Goal: Task Accomplishment & Management: Manage account settings

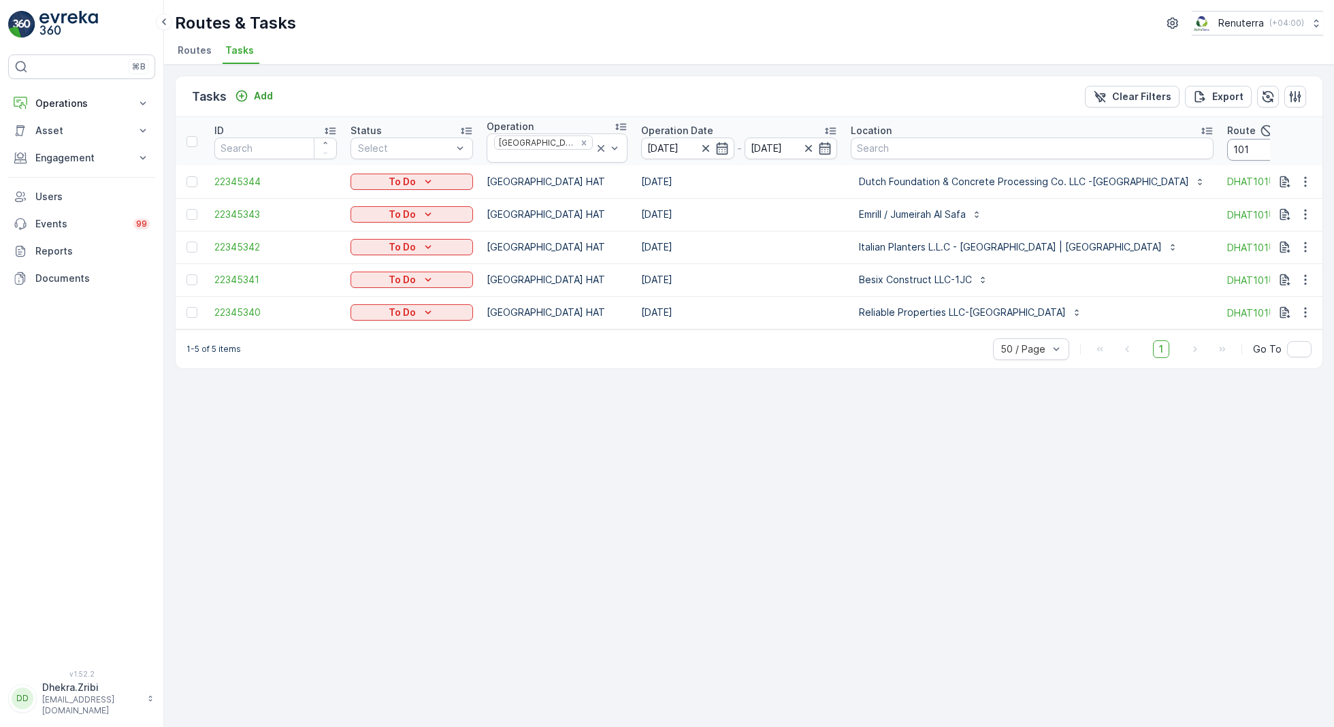
click at [1227, 146] on input "101" at bounding box center [1288, 150] width 123 height 22
type input "102"
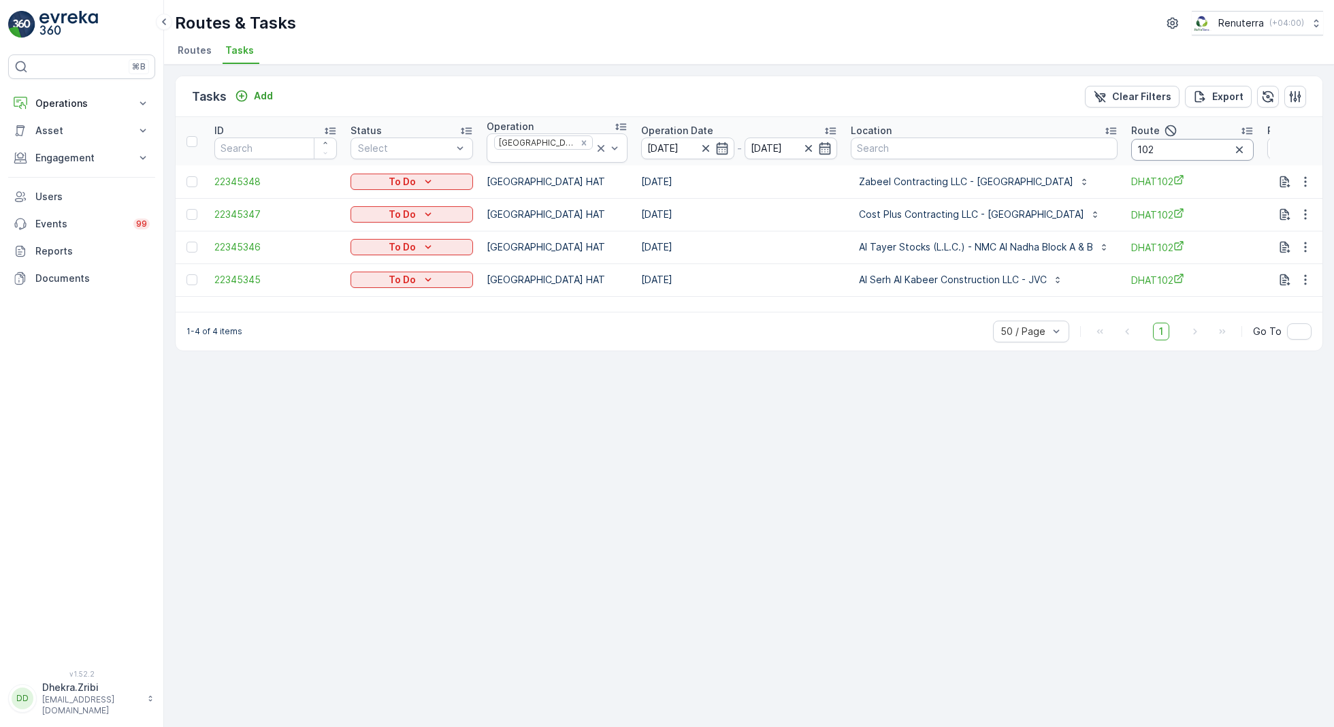
click at [1167, 145] on input "102" at bounding box center [1192, 150] width 123 height 22
type input "103"
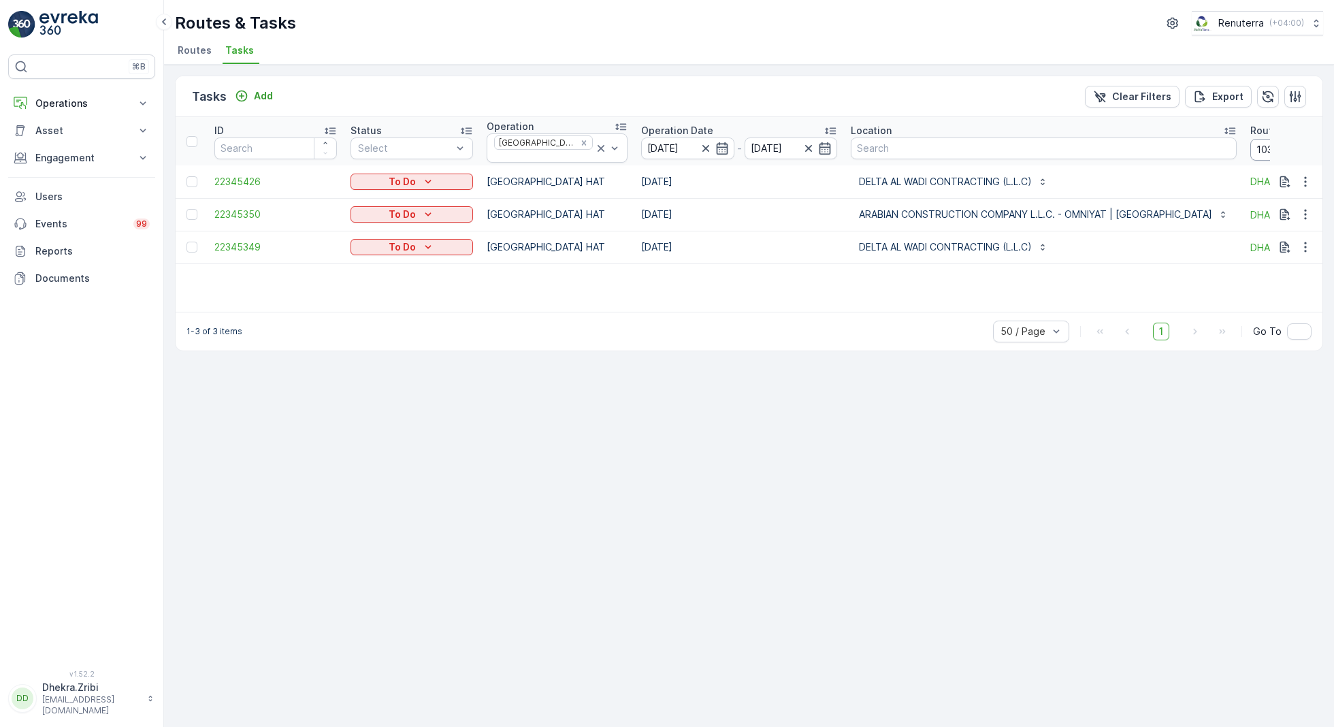
click at [1250, 152] on input "103" at bounding box center [1311, 150] width 123 height 22
type input "104"
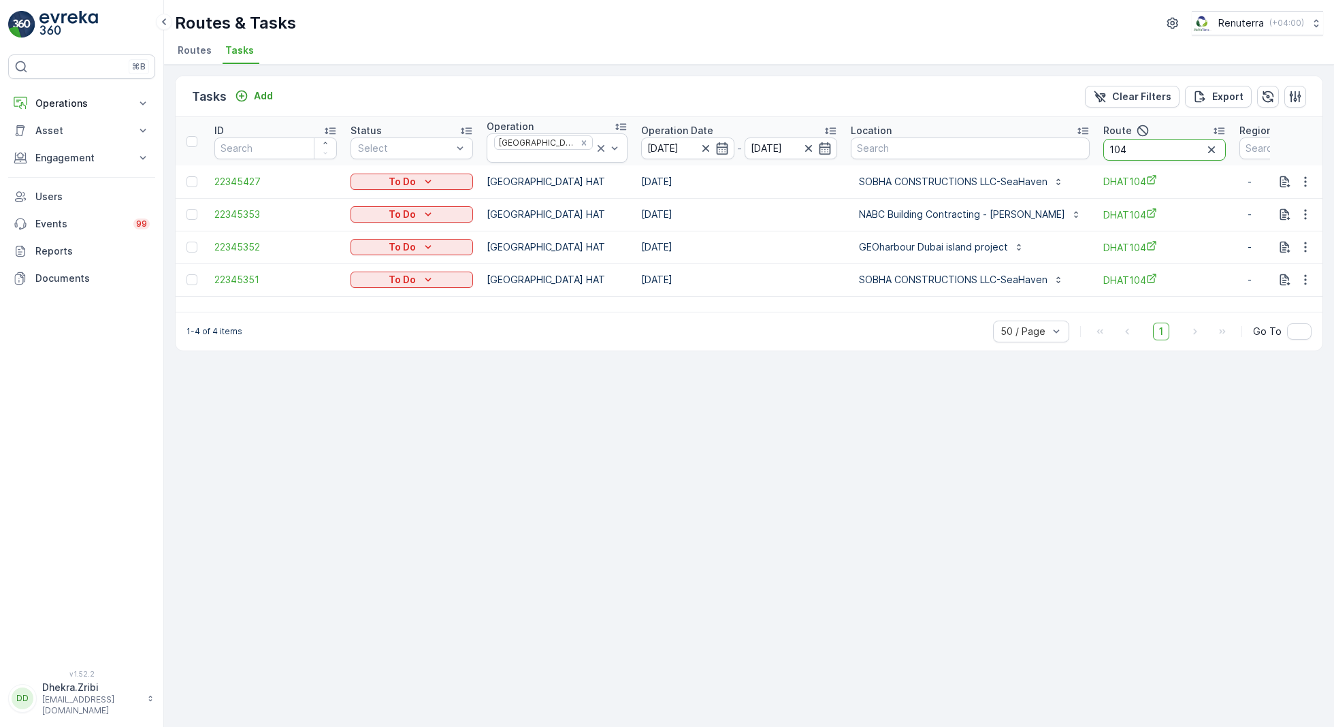
click at [1112, 145] on input "104" at bounding box center [1164, 150] width 123 height 22
type input "105"
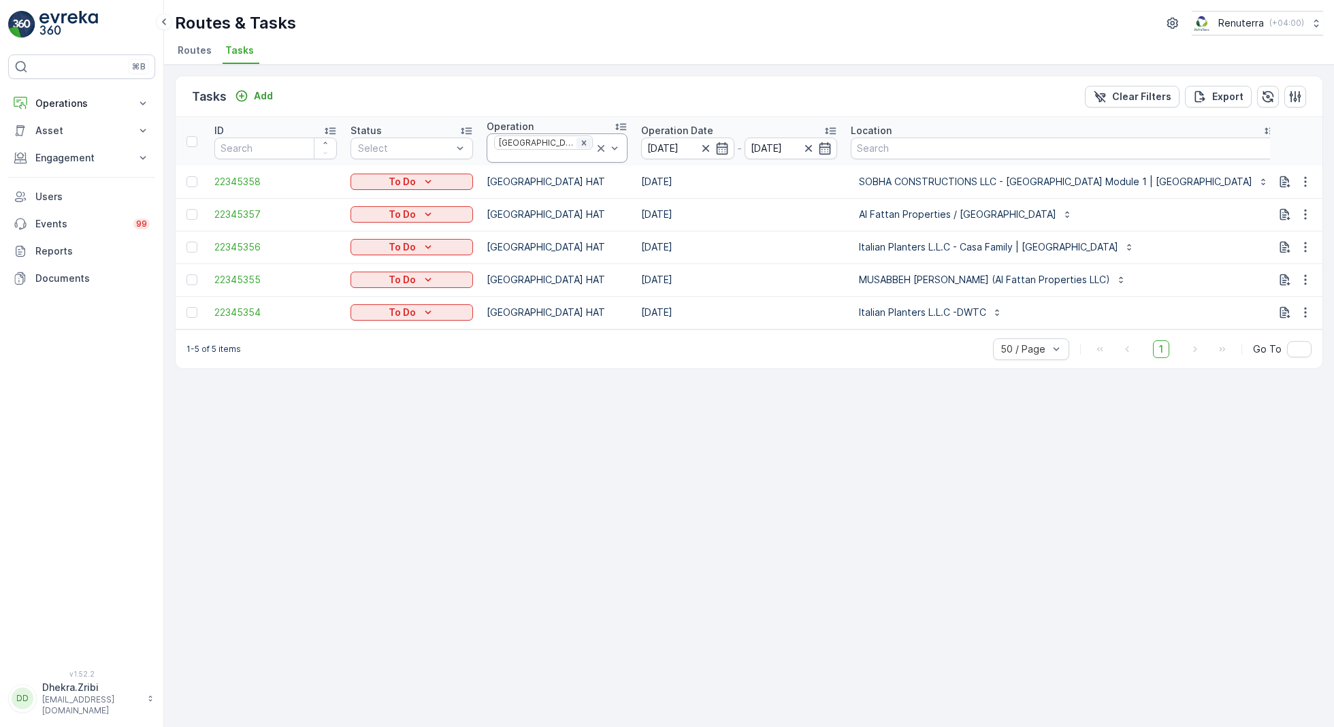
click at [581, 145] on icon "Remove Dubai HAT" at bounding box center [583, 142] width 5 height 5
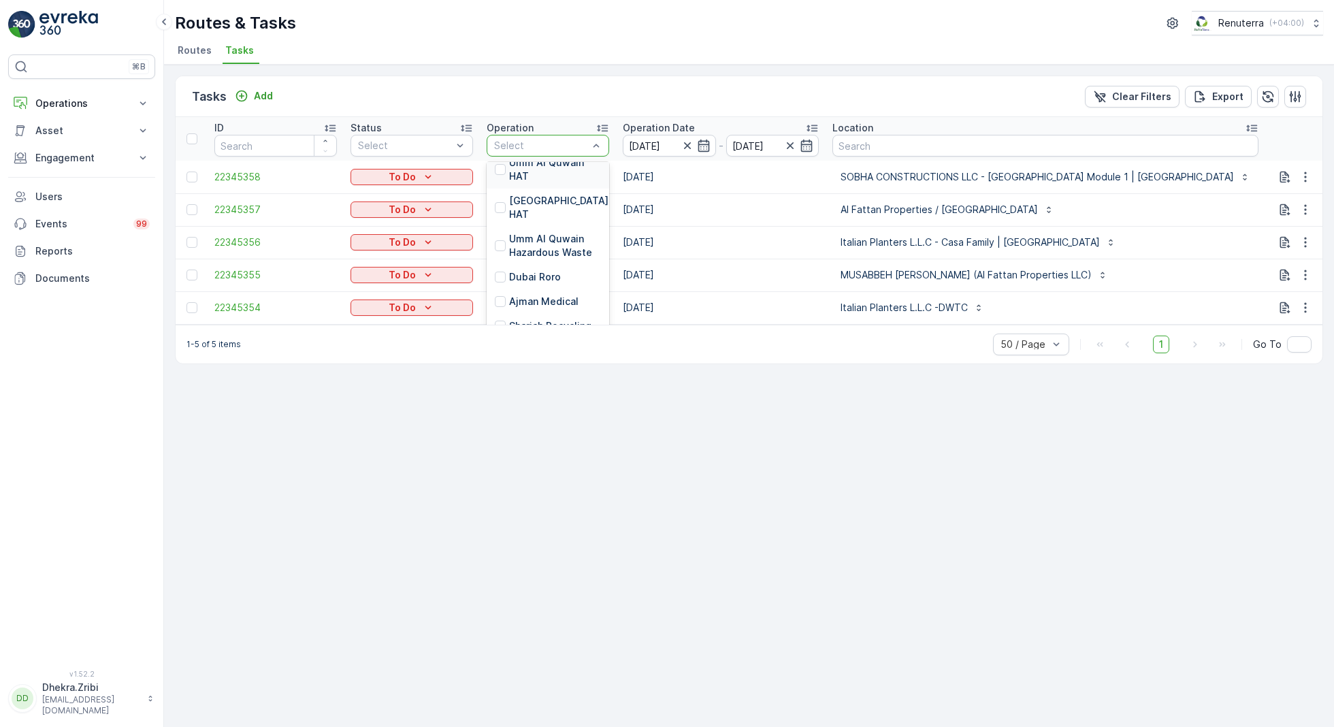
scroll to position [268, 0]
click at [530, 267] on p "Dubai Roro" at bounding box center [535, 274] width 52 height 14
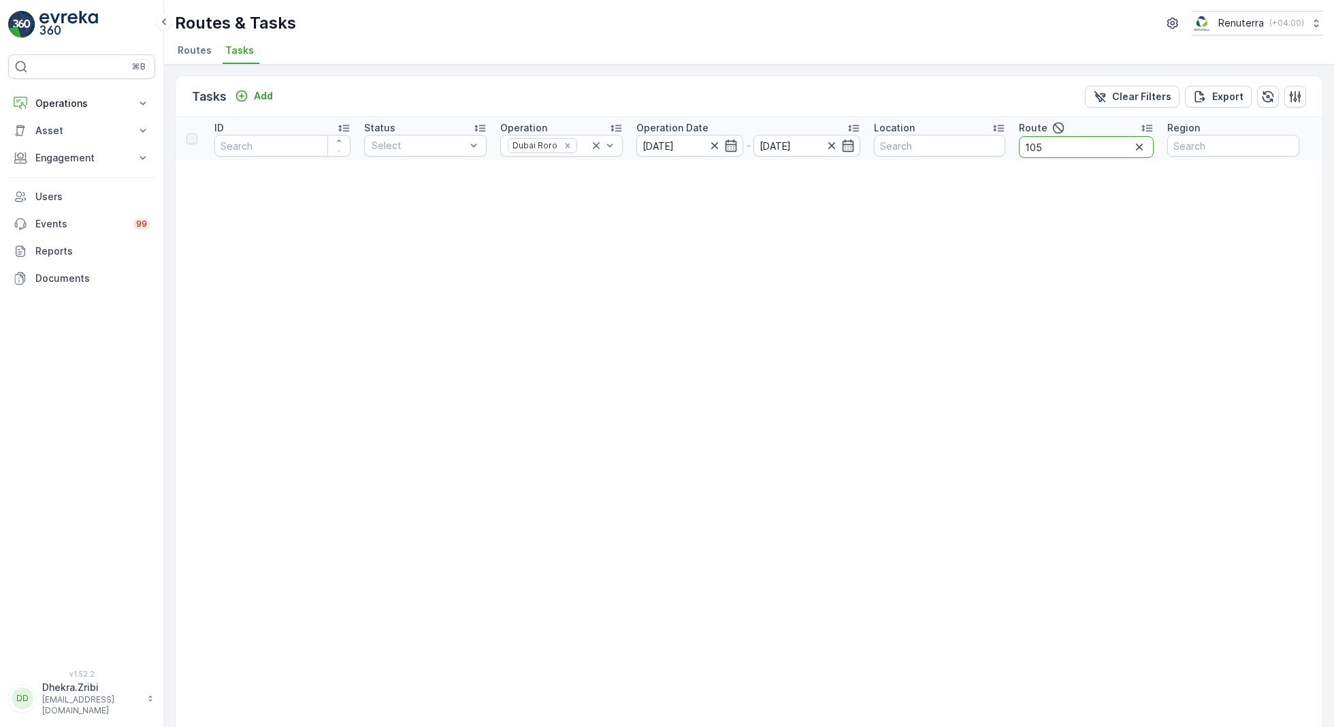
drag, startPoint x: 1073, startPoint y: 145, endPoint x: 988, endPoint y: 140, distance: 85.2
click at [988, 142] on tr "ID Status Select Operation Dubai Roro Operation Date [DATE] - [DATE] Location R…" at bounding box center [749, 139] width 1147 height 44
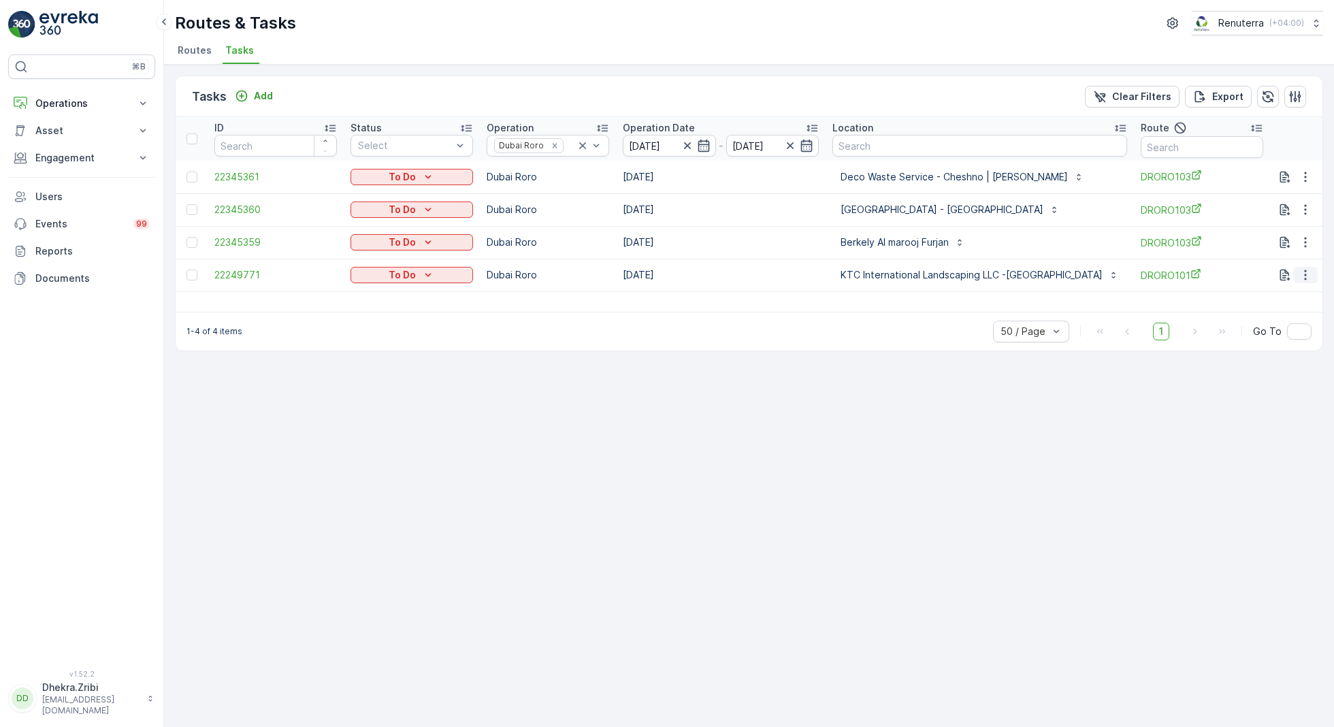
click at [1306, 274] on icon "button" at bounding box center [1306, 275] width 14 height 14
click at [1261, 352] on span "Remove from Route" at bounding box center [1283, 352] width 92 height 14
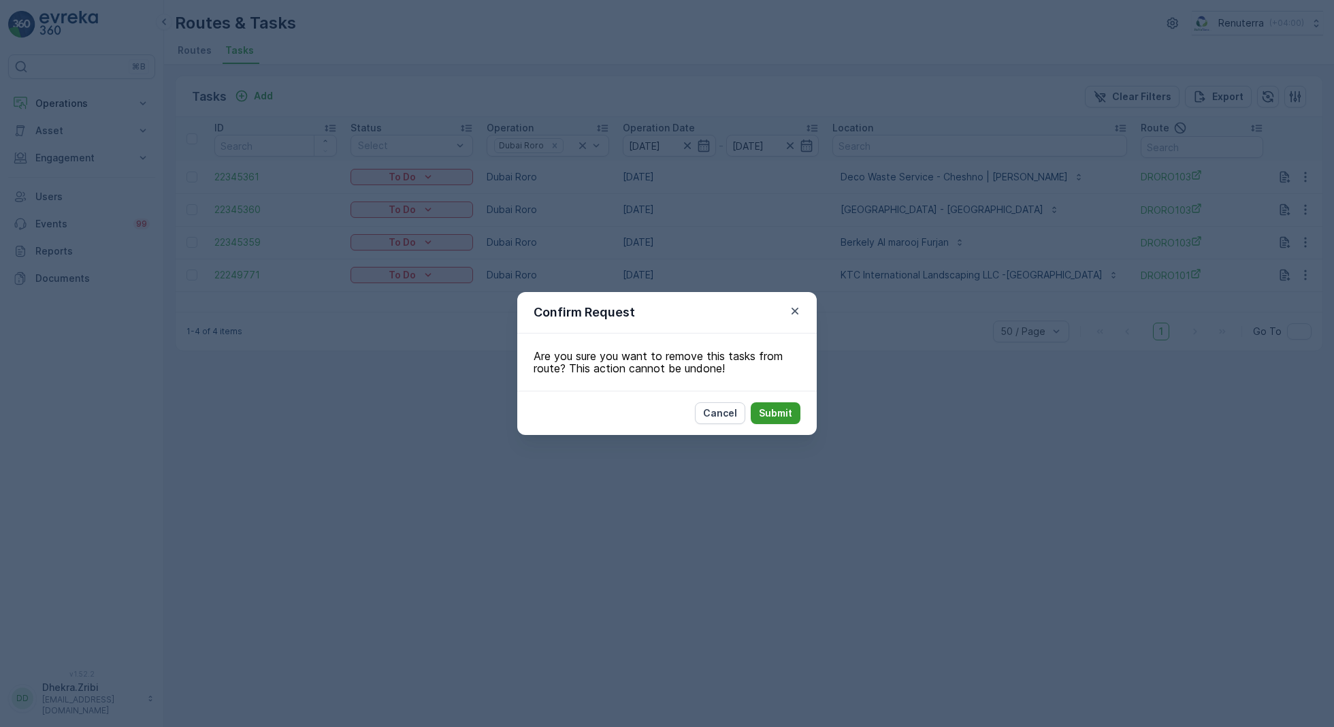
click at [790, 412] on p "Submit" at bounding box center [775, 413] width 33 height 14
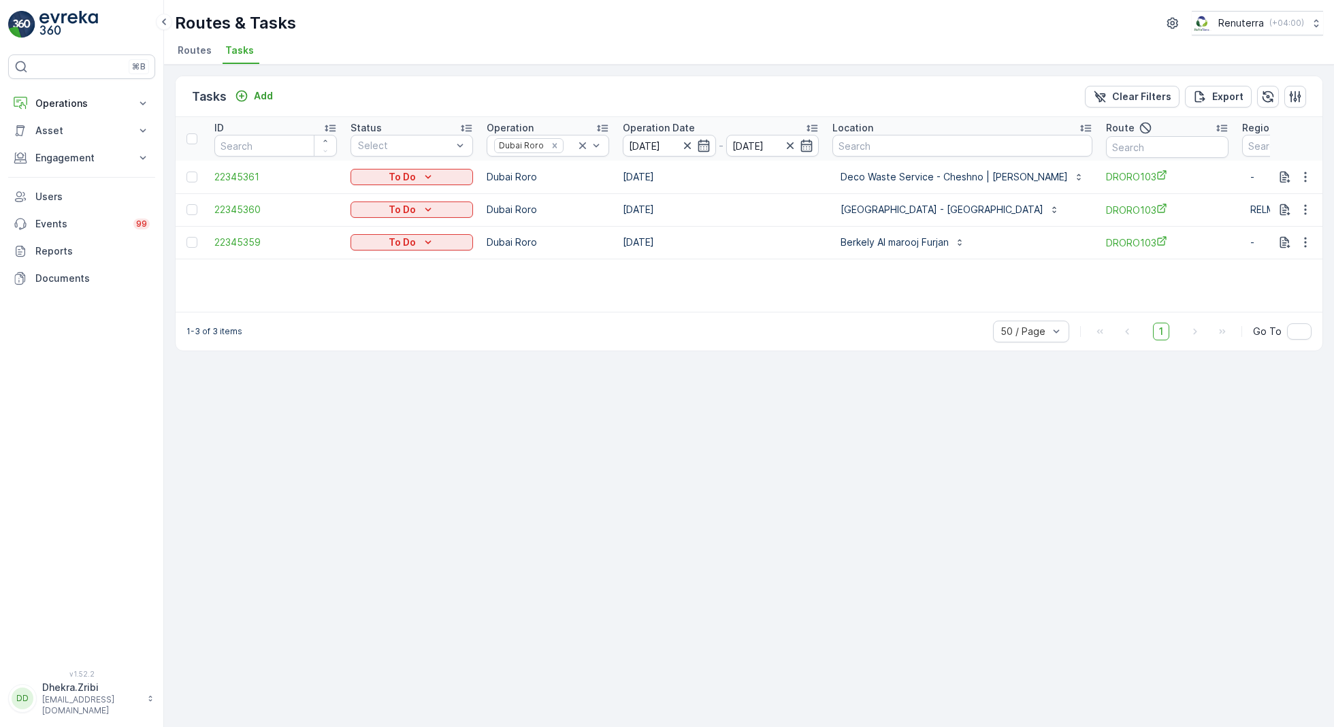
click at [195, 46] on span "Routes" at bounding box center [195, 51] width 34 height 14
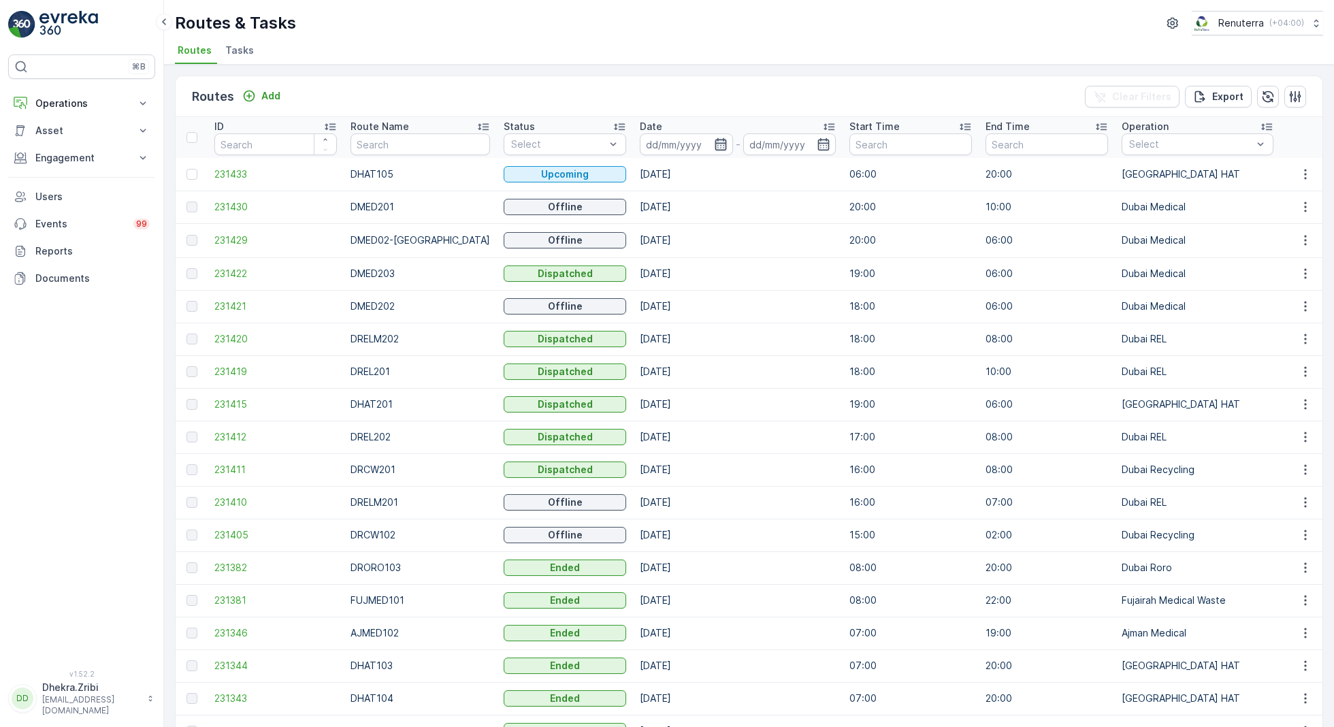
click at [714, 144] on icon "button" at bounding box center [721, 144] width 14 height 14
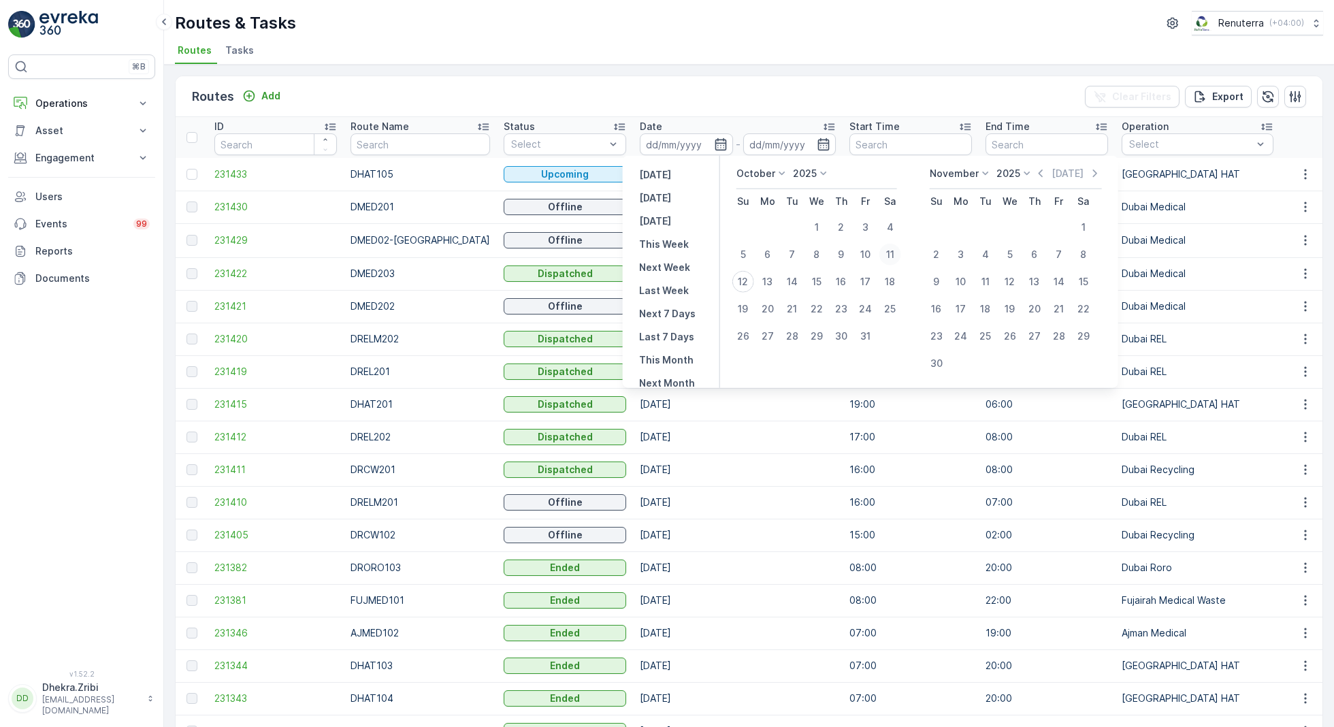
click at [888, 257] on div "11" at bounding box center [890, 255] width 22 height 22
type input "[DATE]"
click at [888, 257] on div "11" at bounding box center [890, 255] width 22 height 22
type input "[DATE]"
click at [758, 87] on div "Routes Add Clear Filters Export" at bounding box center [749, 96] width 1147 height 41
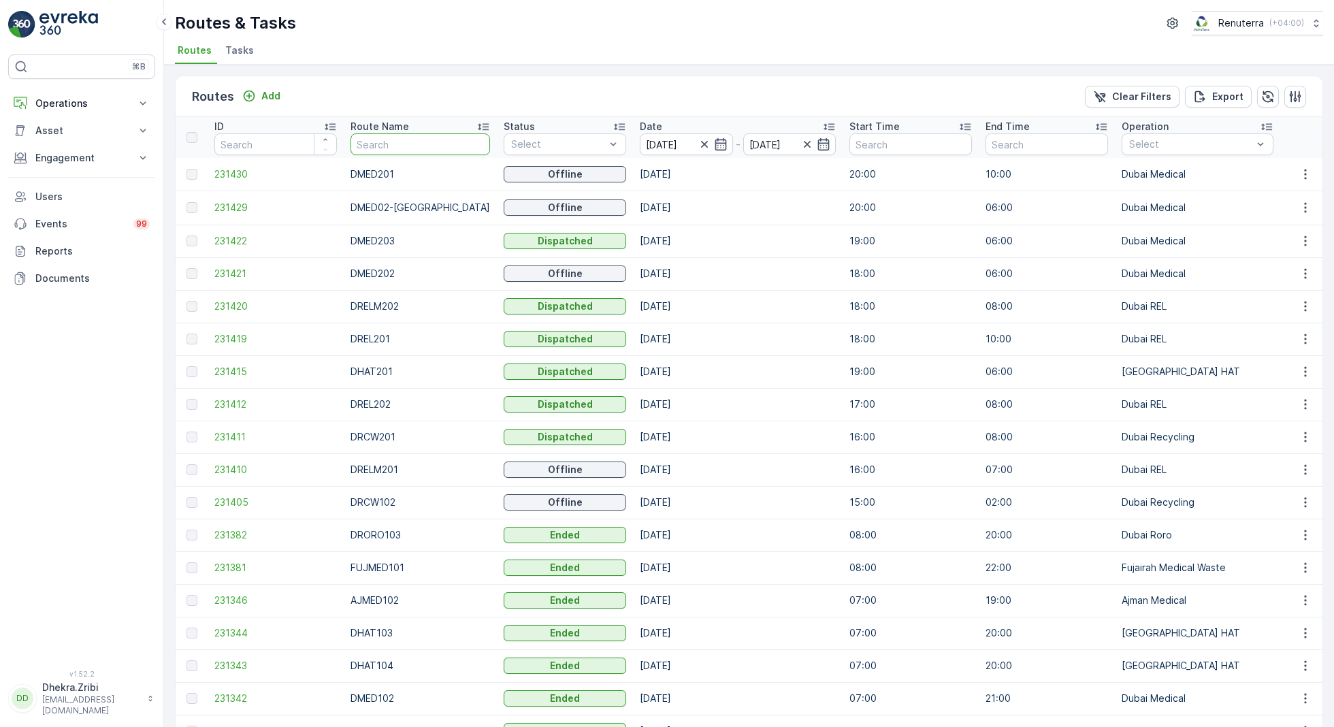
click at [425, 137] on input "text" at bounding box center [421, 144] width 140 height 22
type input "rel"
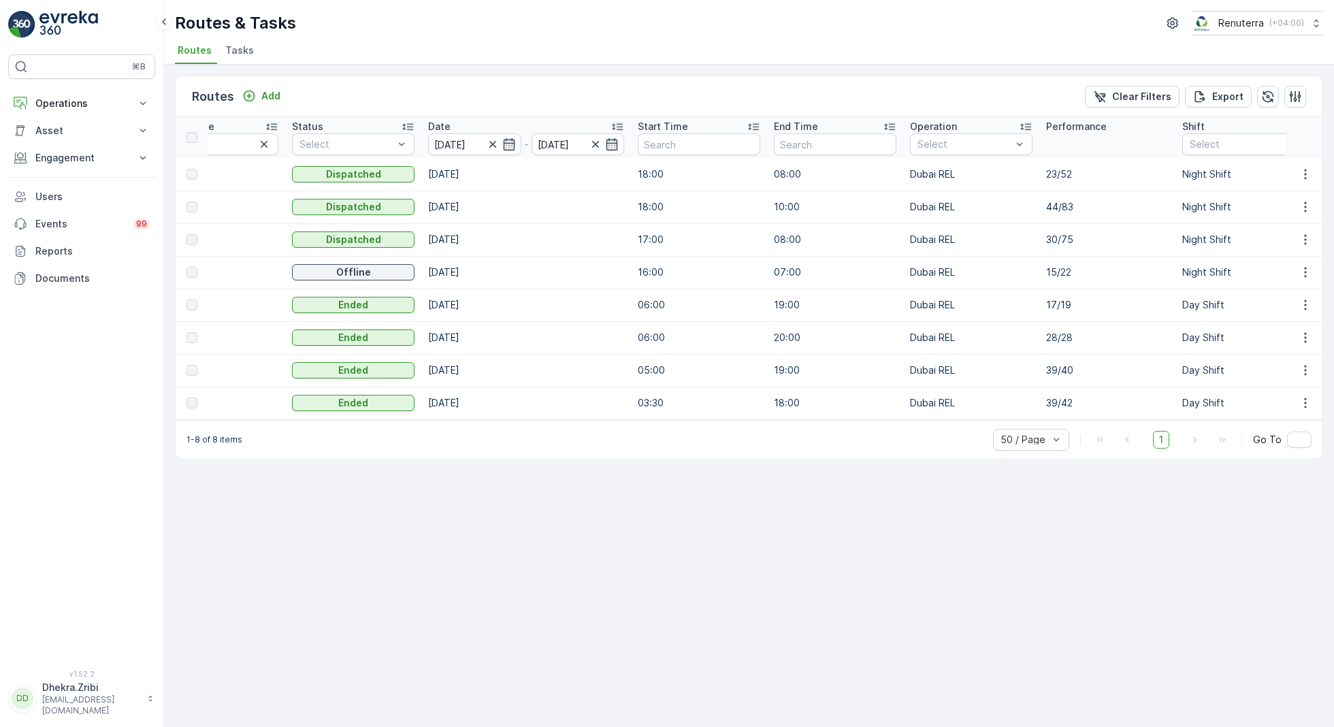
scroll to position [0, 230]
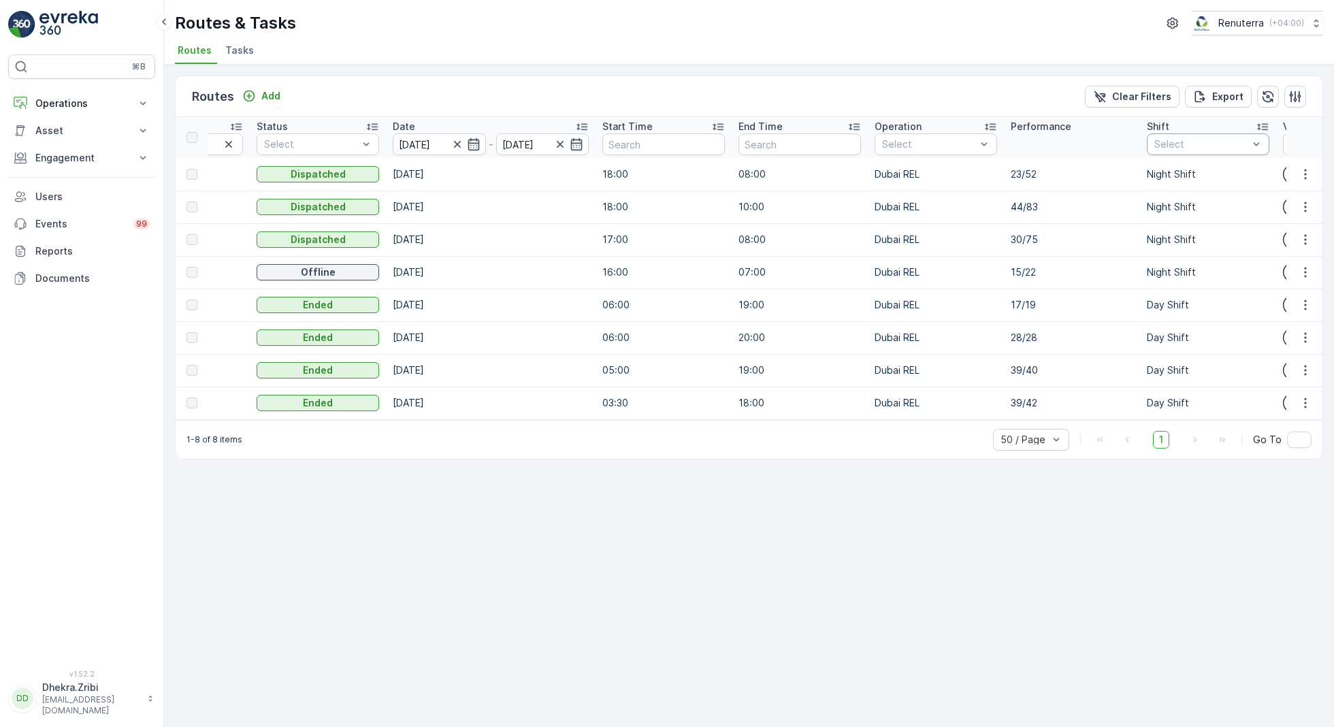
click at [1207, 150] on div "Select" at bounding box center [1208, 144] width 123 height 22
click at [1184, 219] on p "Day Shift" at bounding box center [1190, 219] width 43 height 14
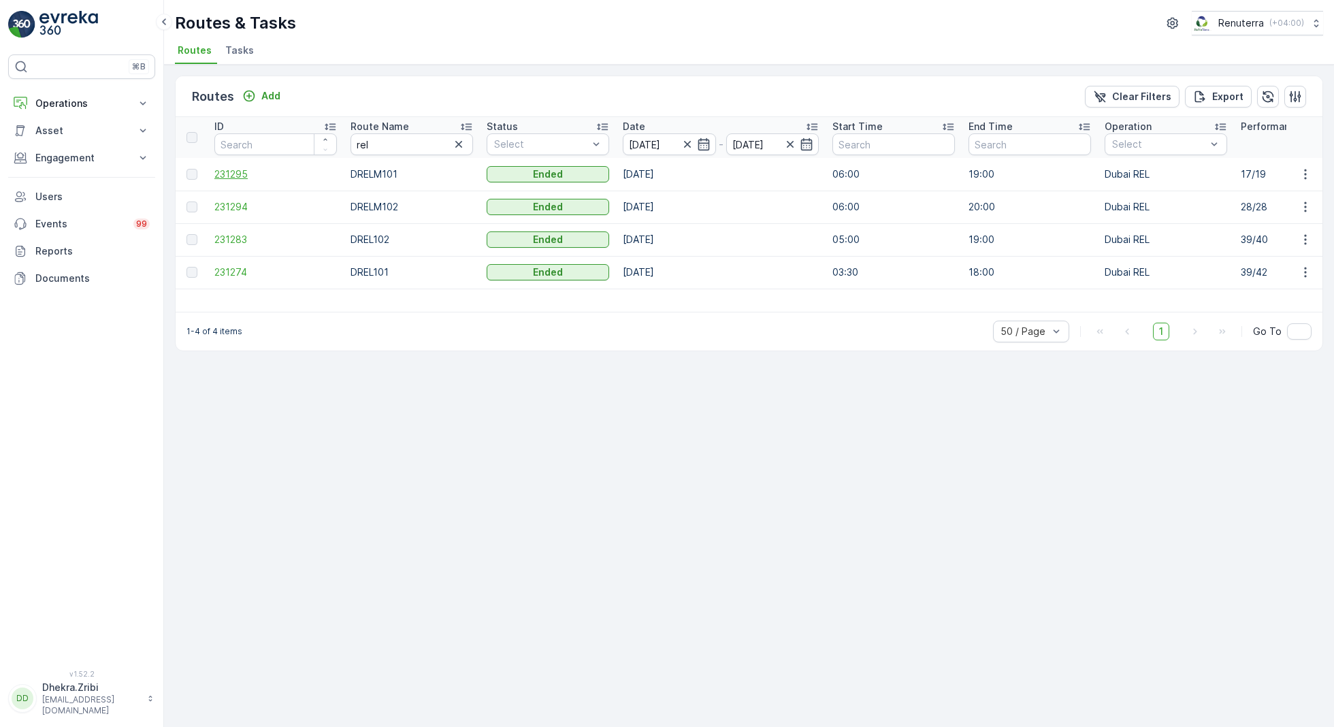
click at [244, 171] on span "231295" at bounding box center [275, 174] width 123 height 14
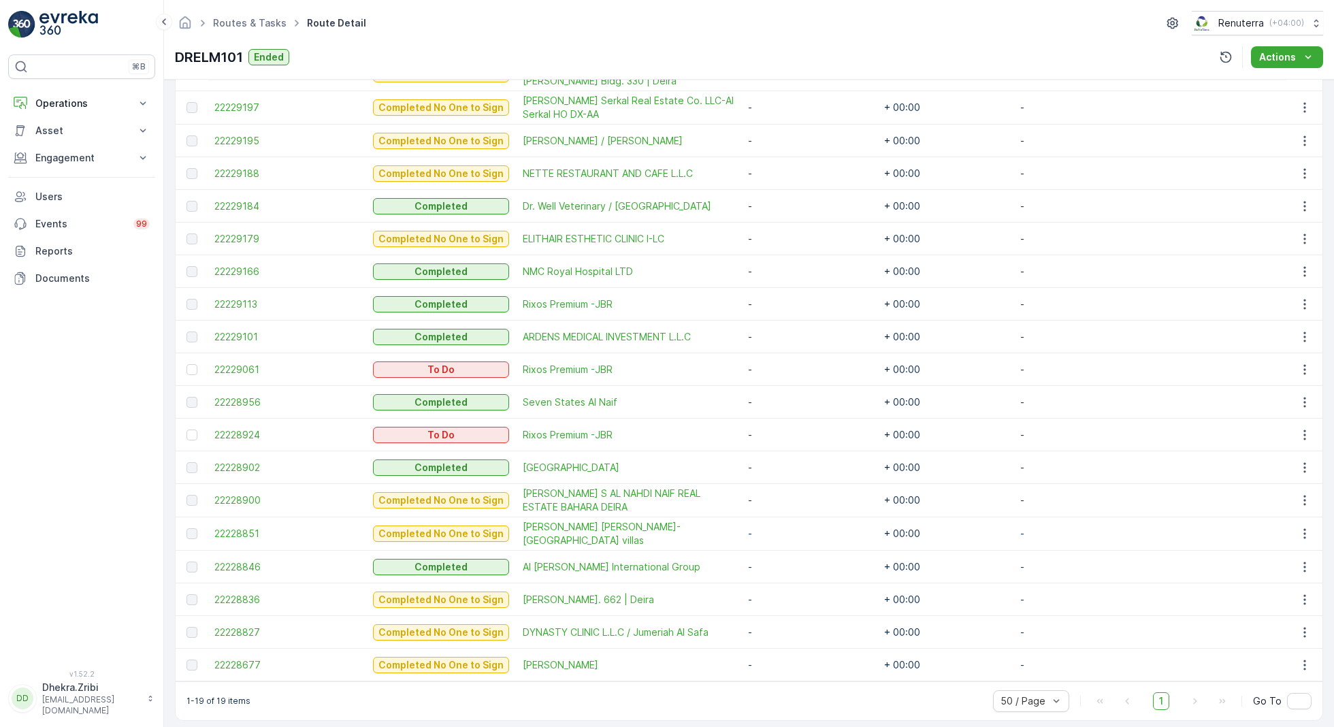
scroll to position [437, 0]
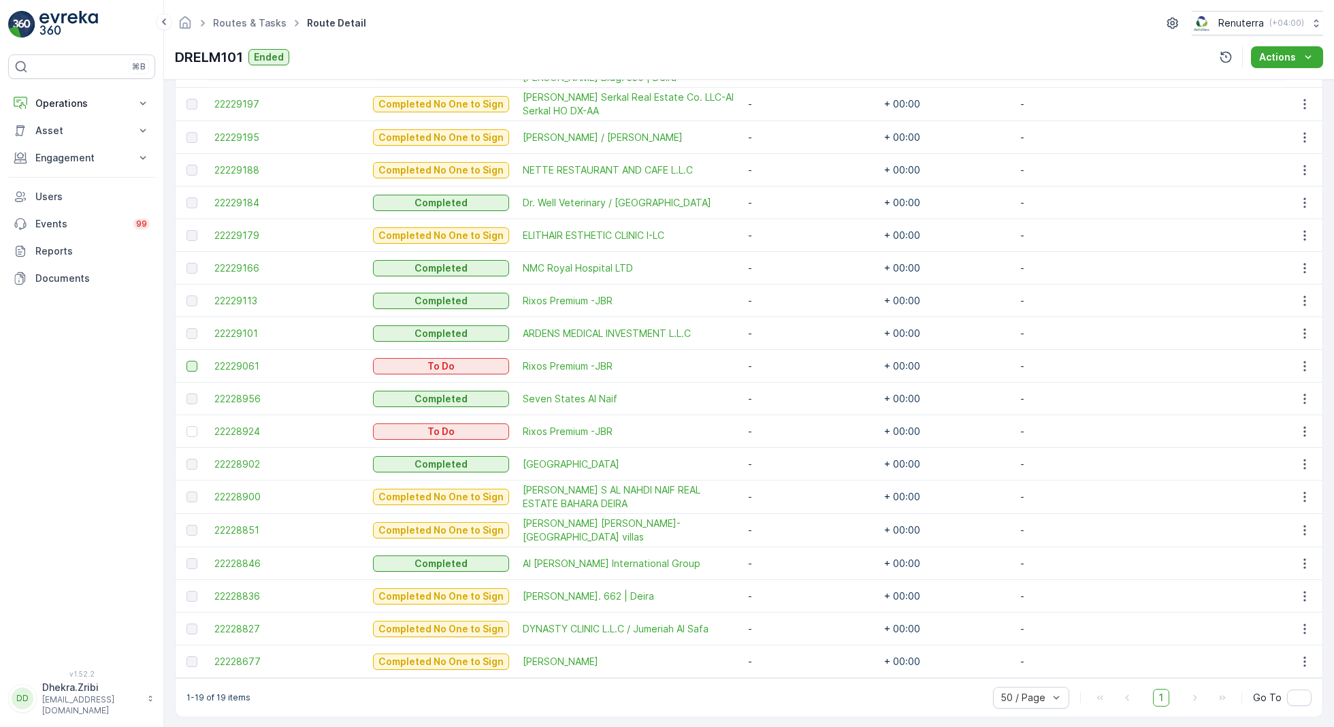
click at [193, 365] on div at bounding box center [191, 366] width 11 height 11
click at [186, 361] on input "checkbox" at bounding box center [186, 361] width 0 height 0
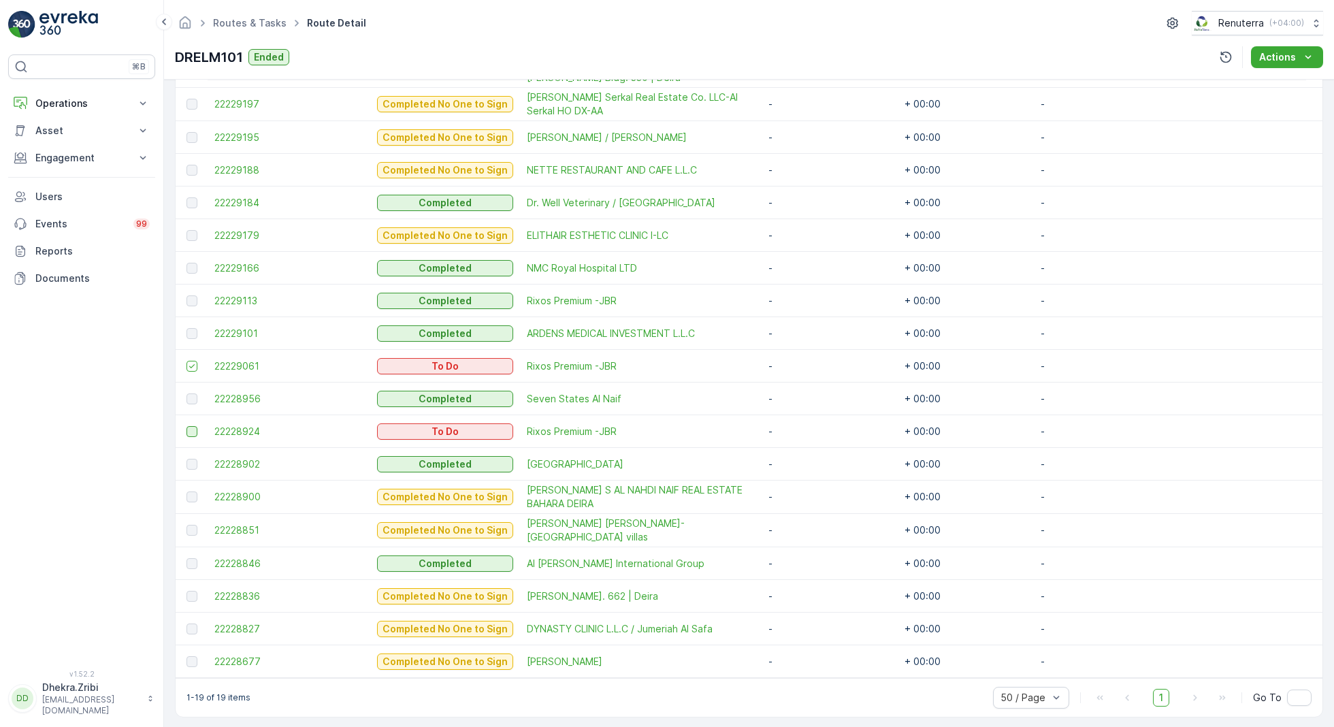
click at [194, 429] on div at bounding box center [191, 431] width 11 height 11
click at [186, 426] on input "checkbox" at bounding box center [186, 426] width 0 height 0
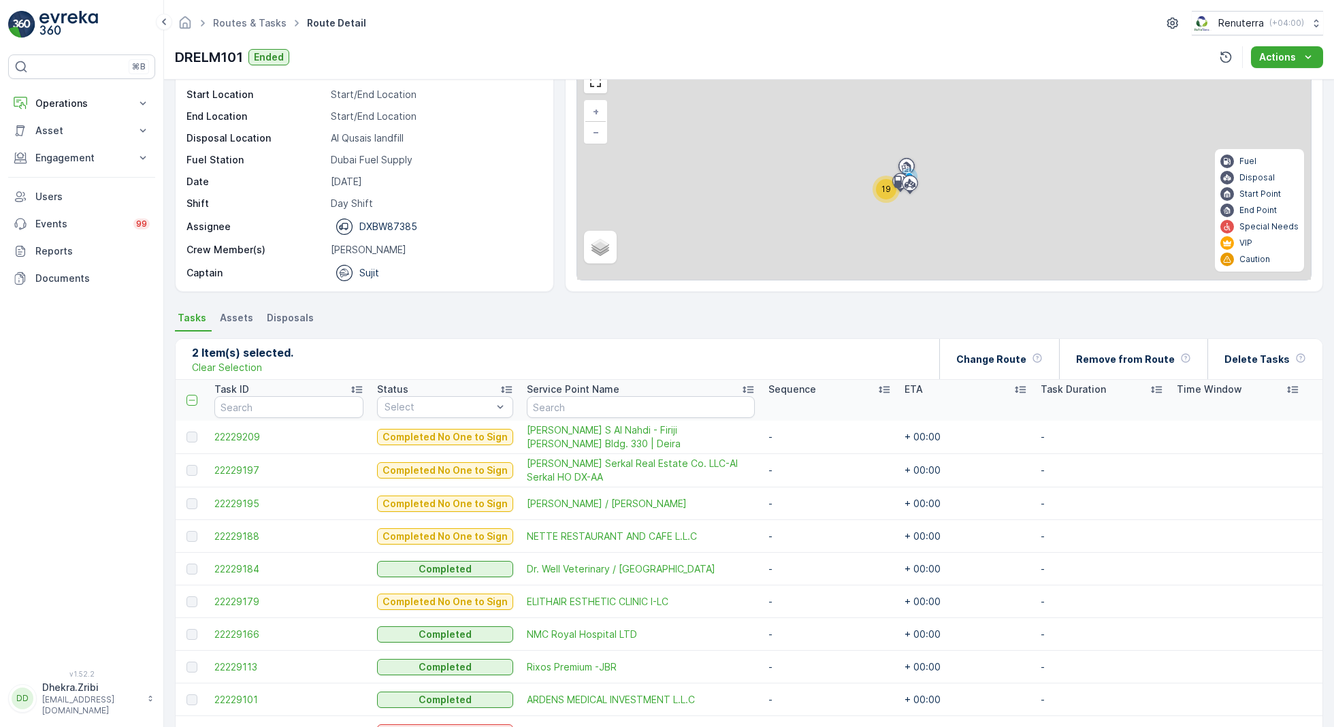
scroll to position [0, 0]
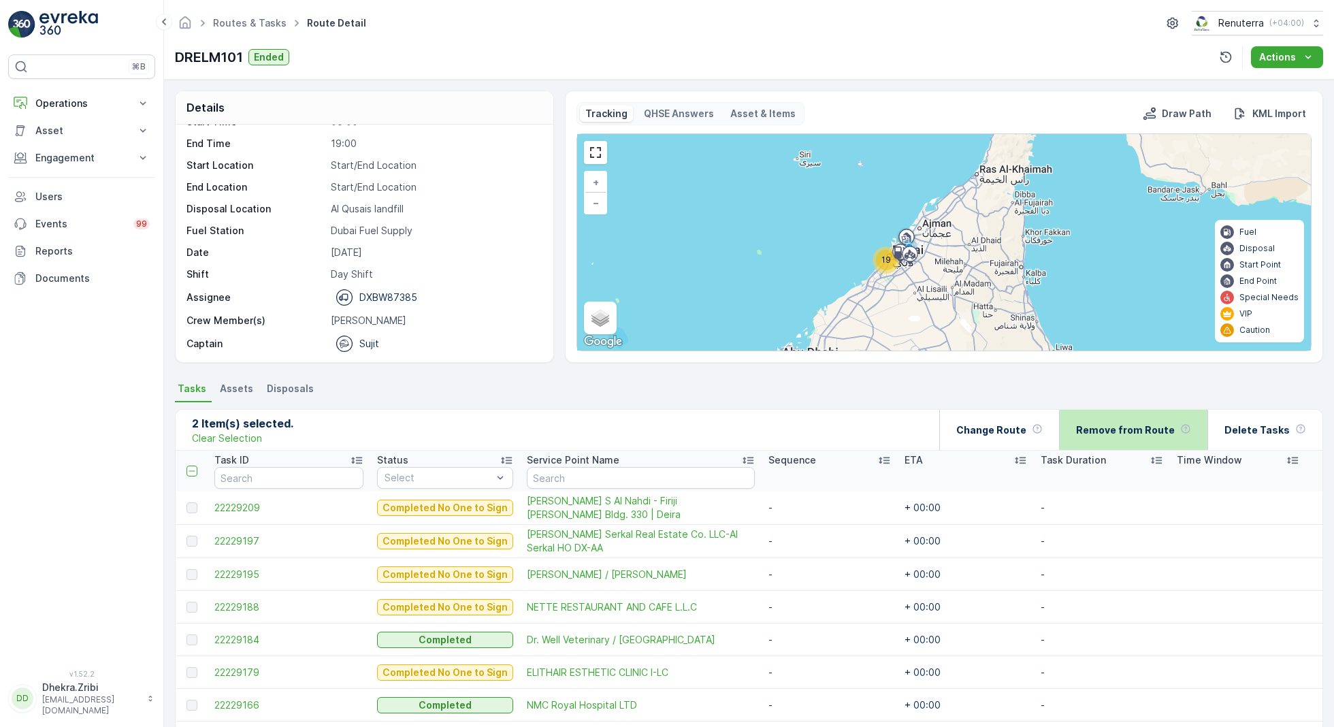
click at [1135, 429] on p "Remove from Route" at bounding box center [1125, 430] width 99 height 14
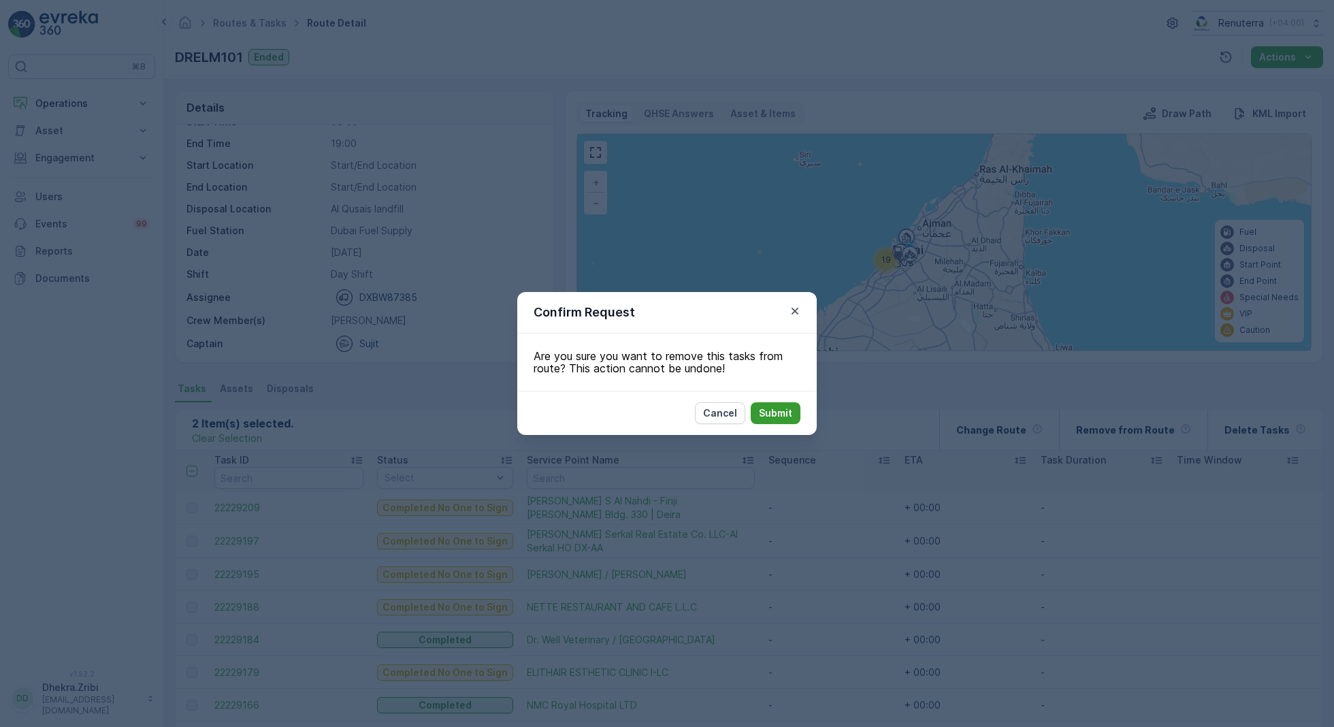
click at [791, 415] on p "Submit" at bounding box center [775, 413] width 33 height 14
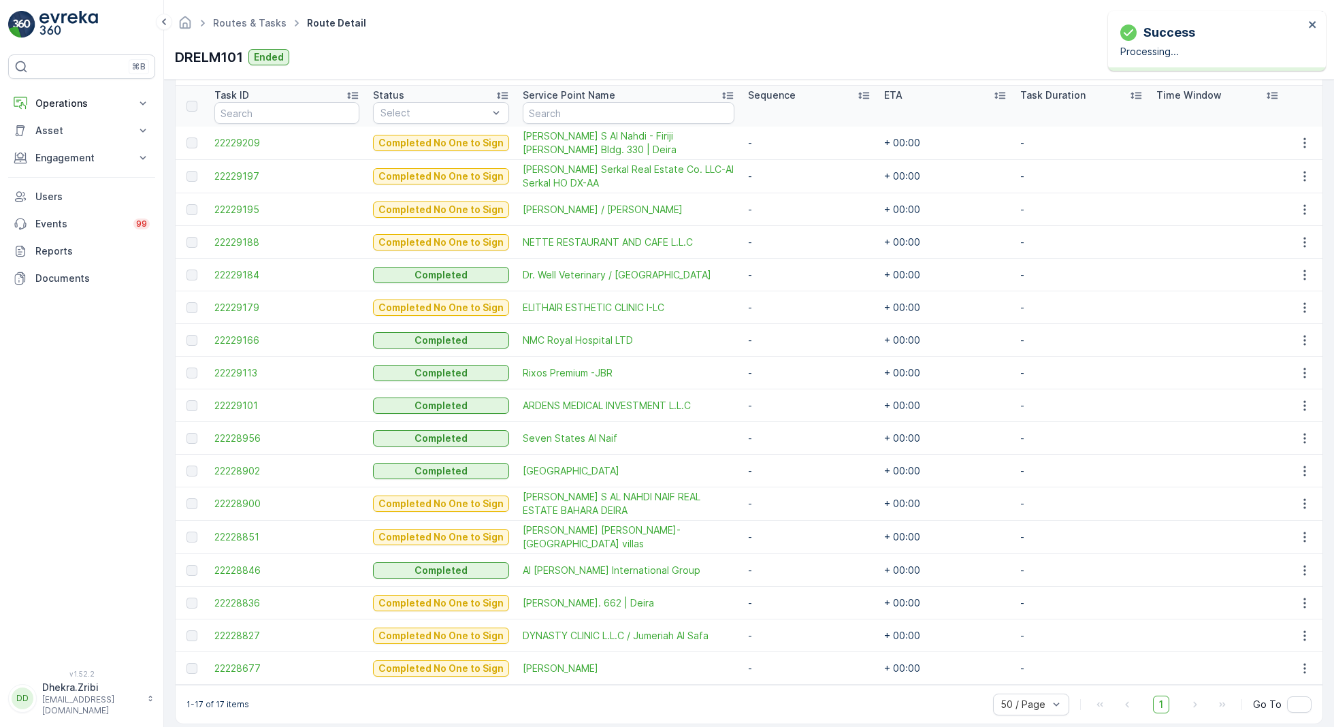
scroll to position [377, 0]
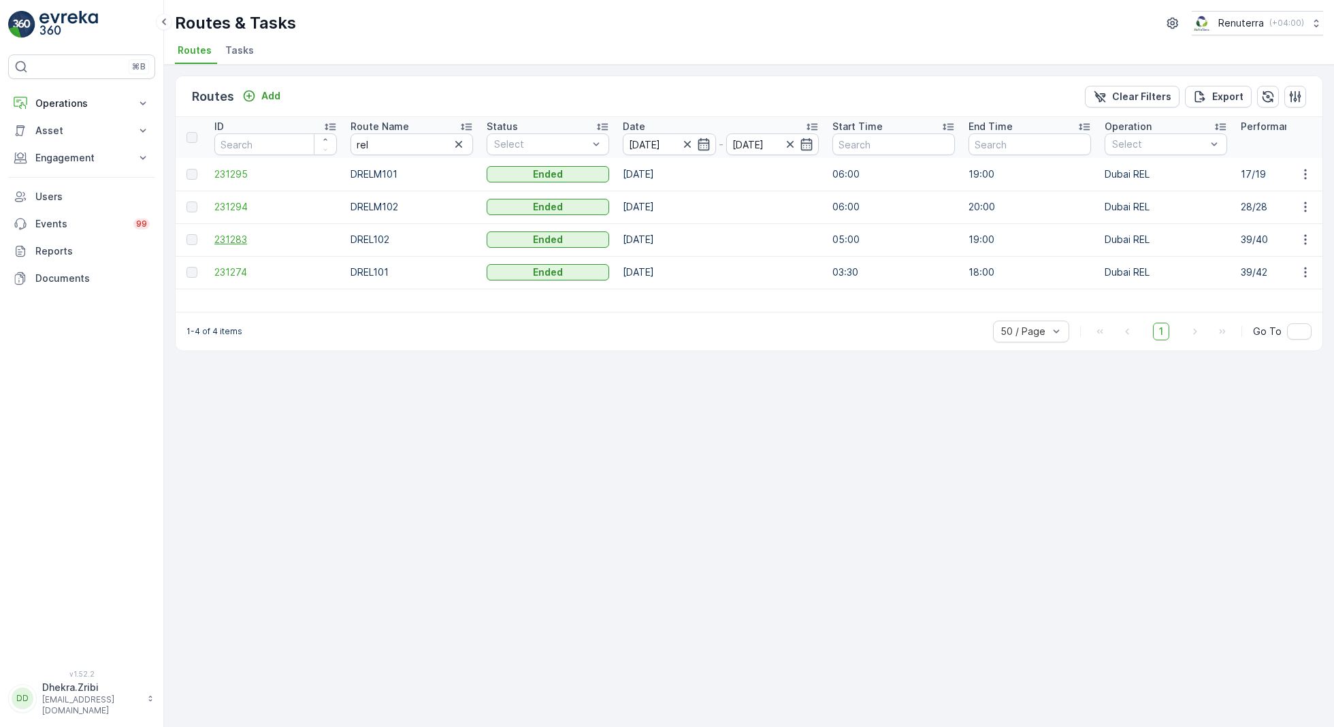
click at [234, 240] on span "231283" at bounding box center [275, 240] width 123 height 14
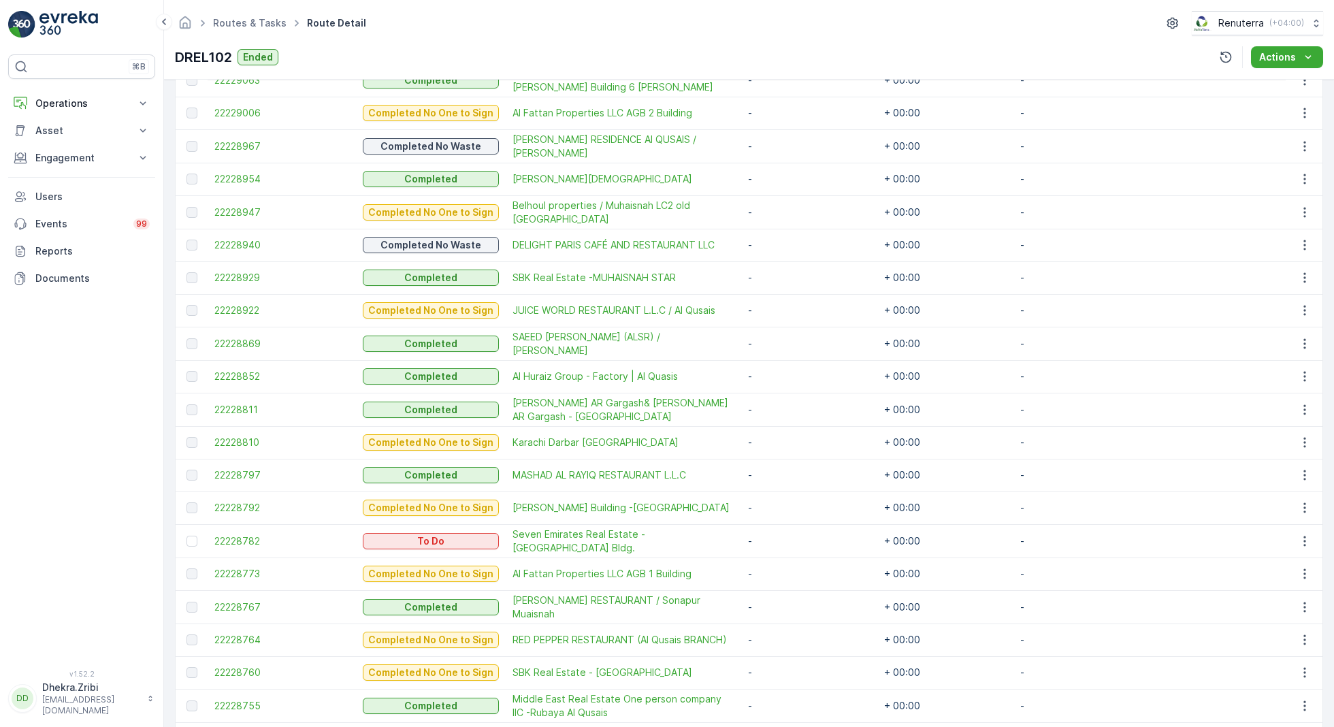
scroll to position [894, 0]
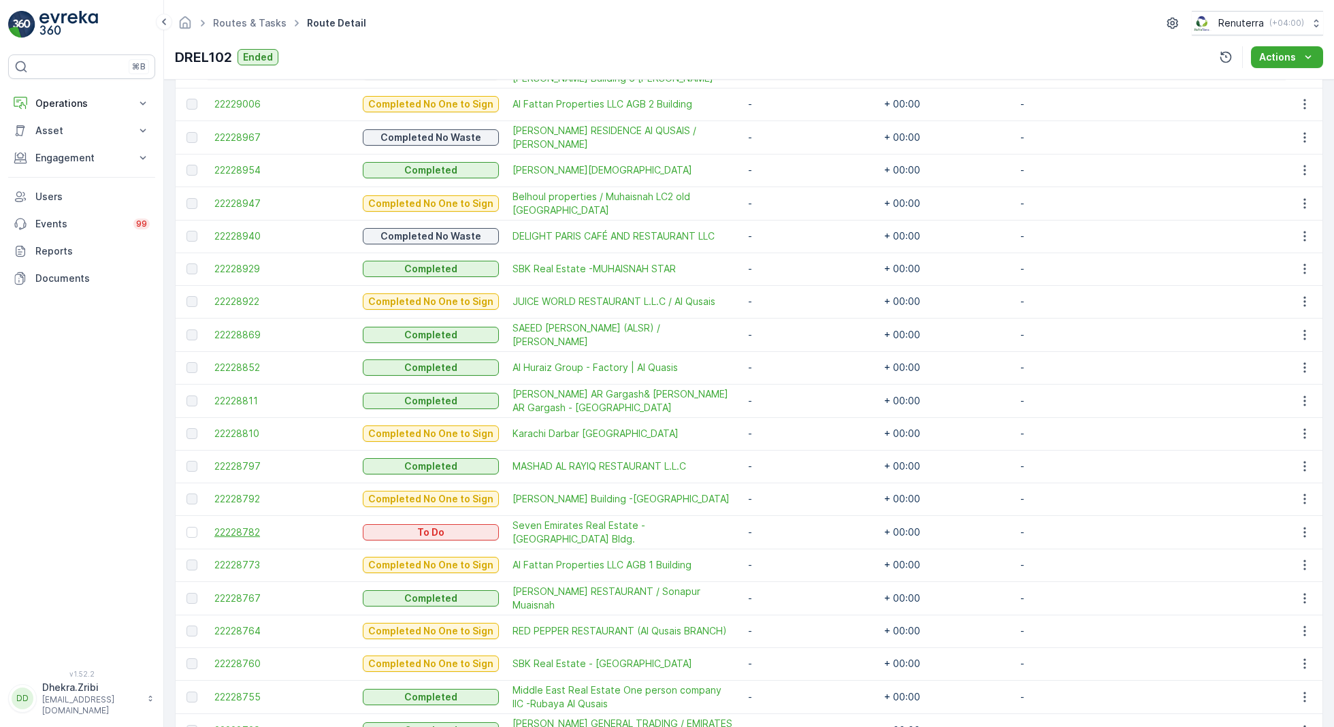
click at [250, 525] on span "22228782" at bounding box center [281, 532] width 135 height 14
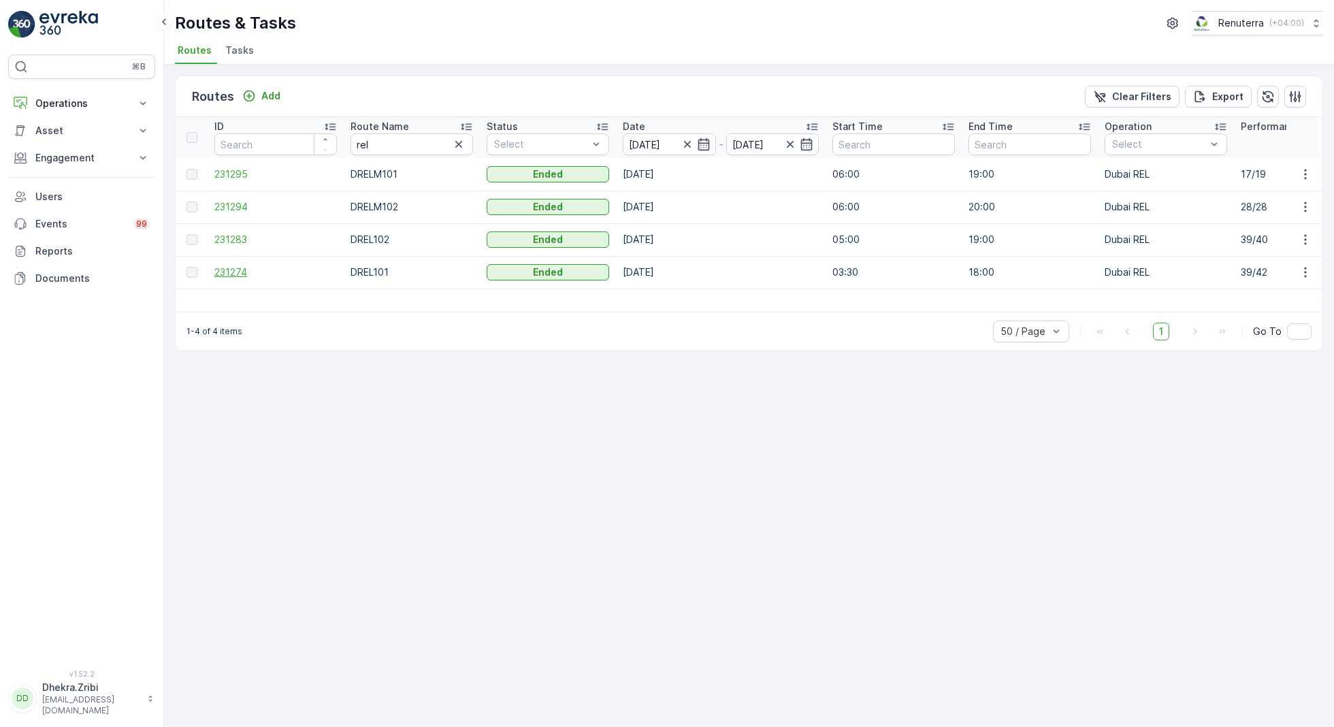
click at [242, 273] on span "231274" at bounding box center [275, 272] width 123 height 14
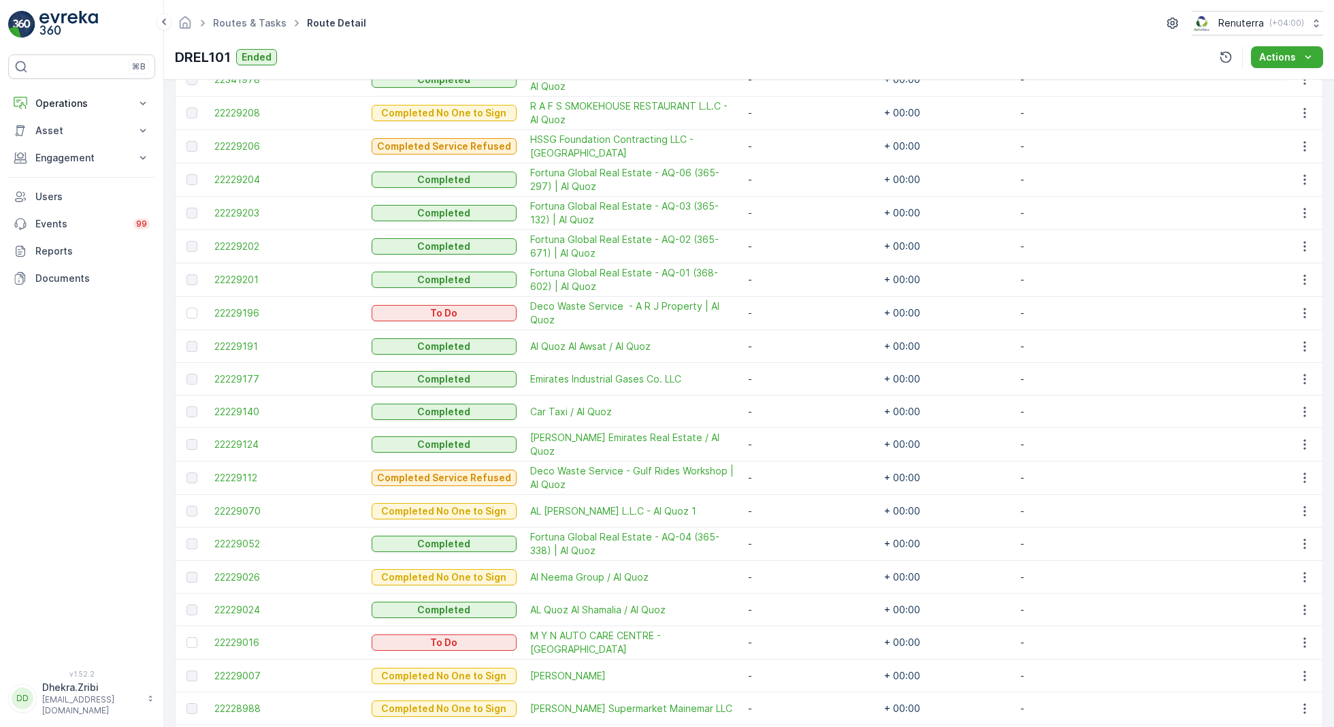
scroll to position [439, 0]
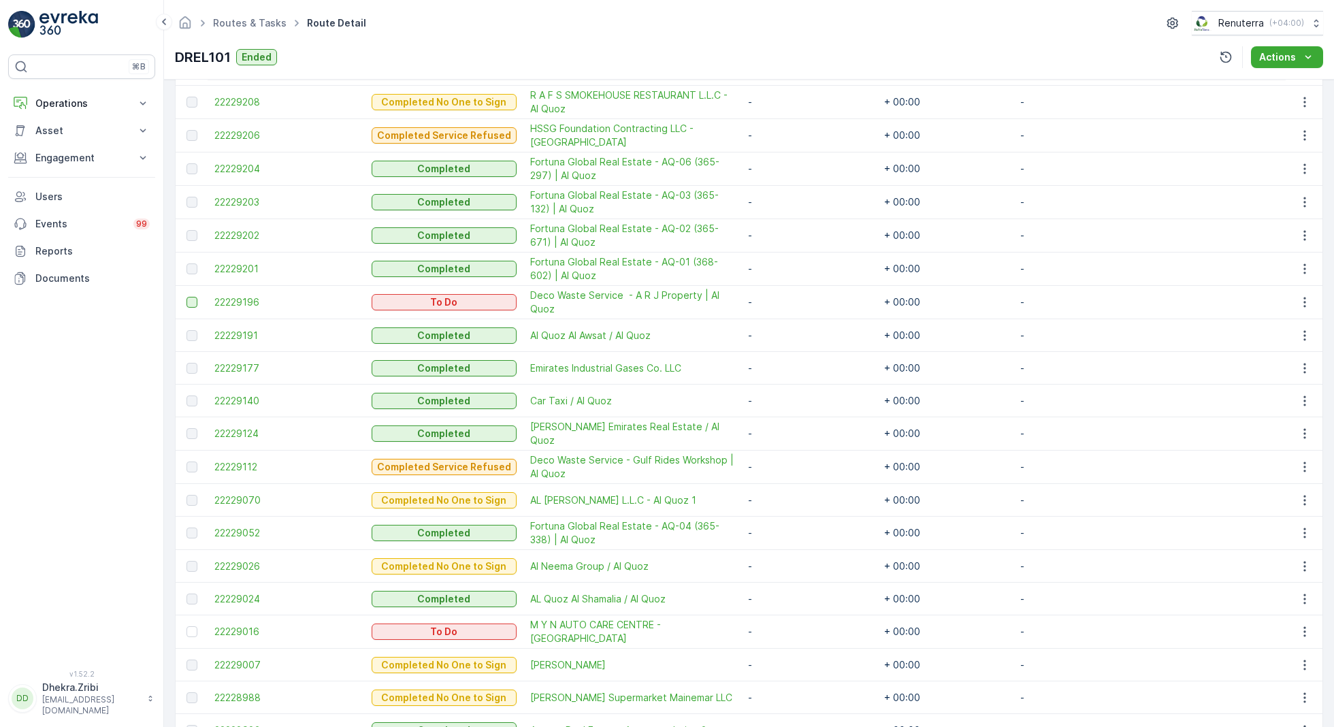
click at [193, 297] on div at bounding box center [191, 302] width 11 height 11
click at [186, 297] on input "checkbox" at bounding box center [186, 297] width 0 height 0
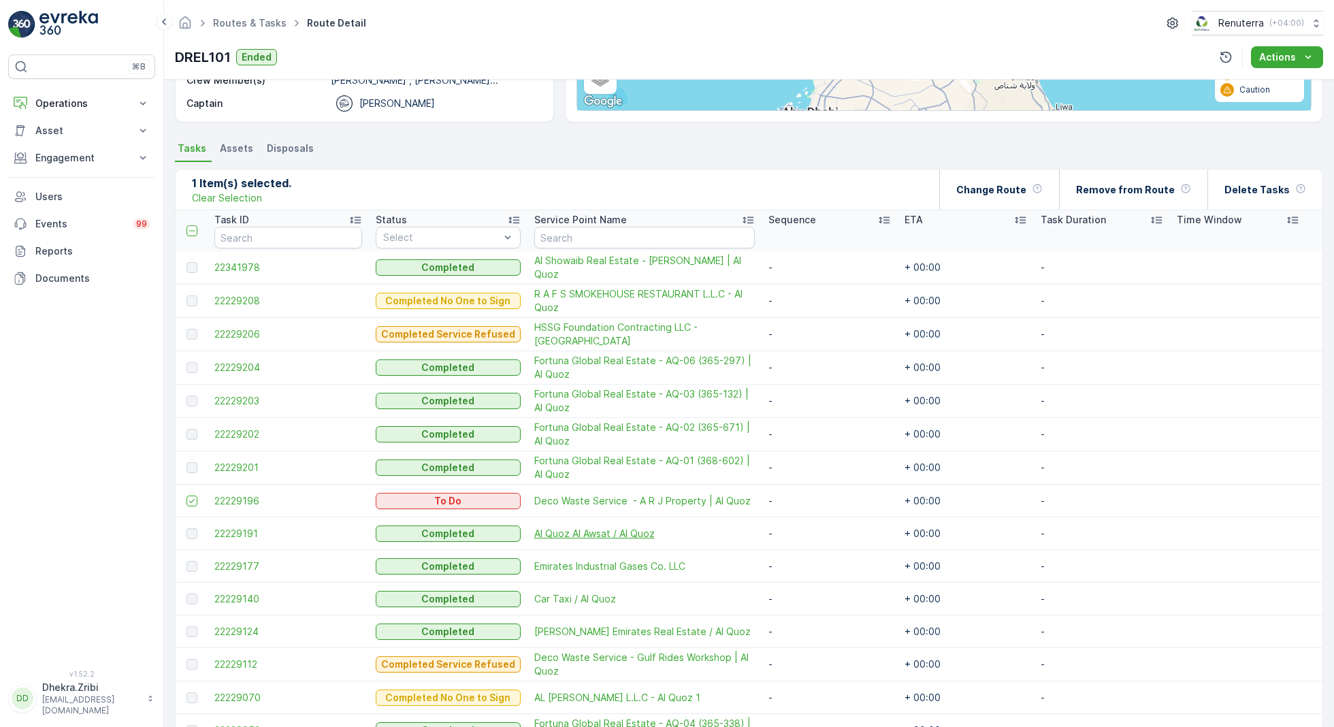
scroll to position [172, 0]
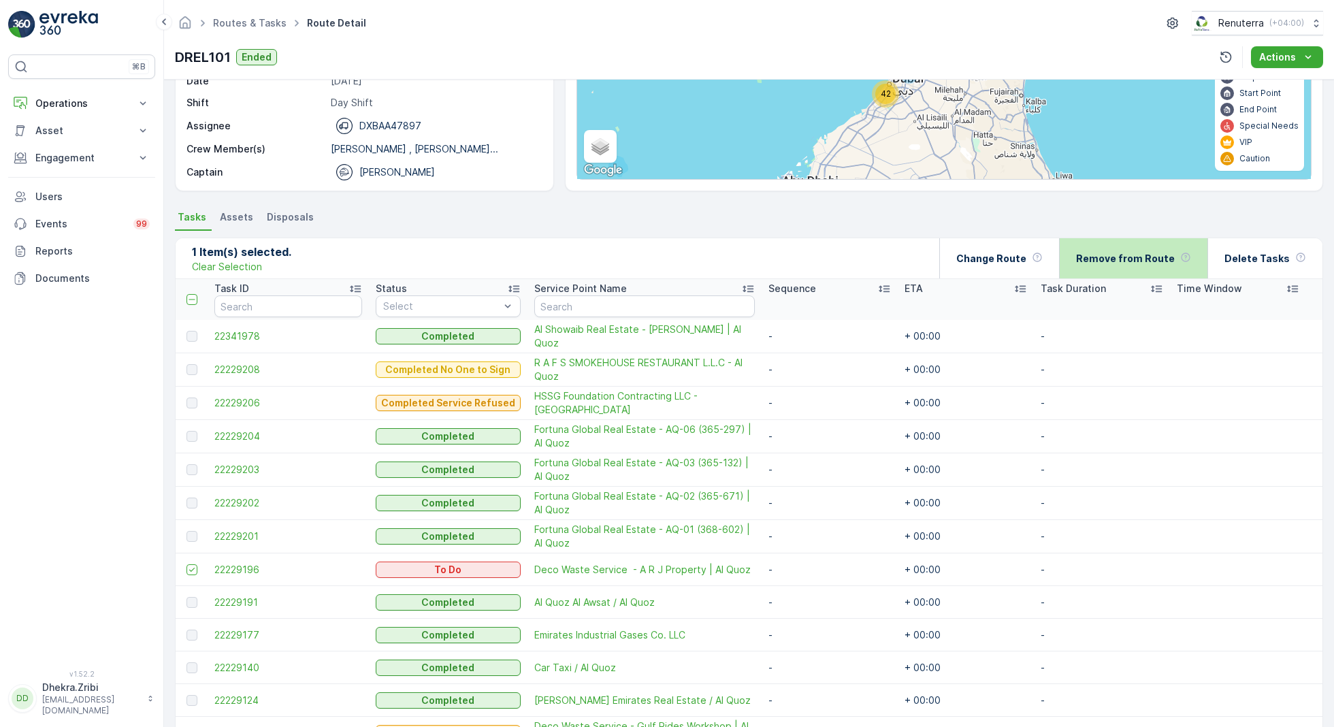
click at [1145, 263] on p "Remove from Route" at bounding box center [1125, 259] width 99 height 14
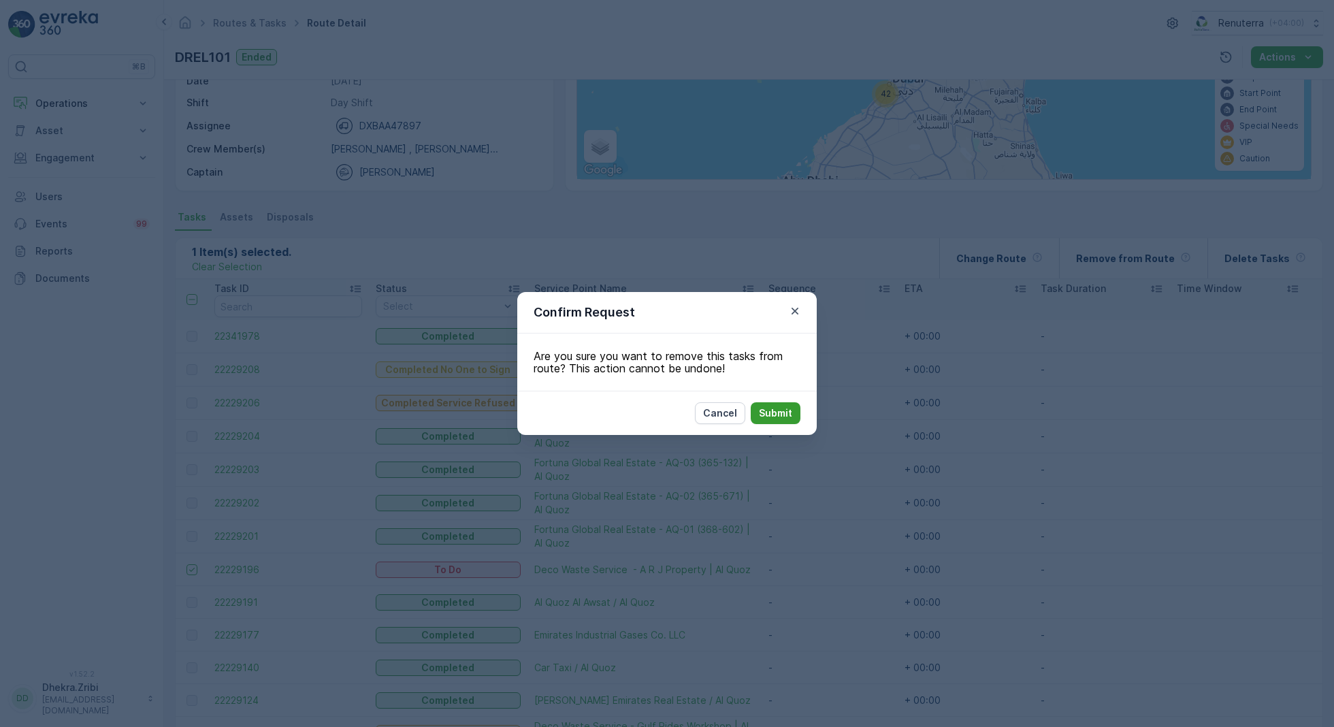
click at [790, 411] on p "Submit" at bounding box center [775, 413] width 33 height 14
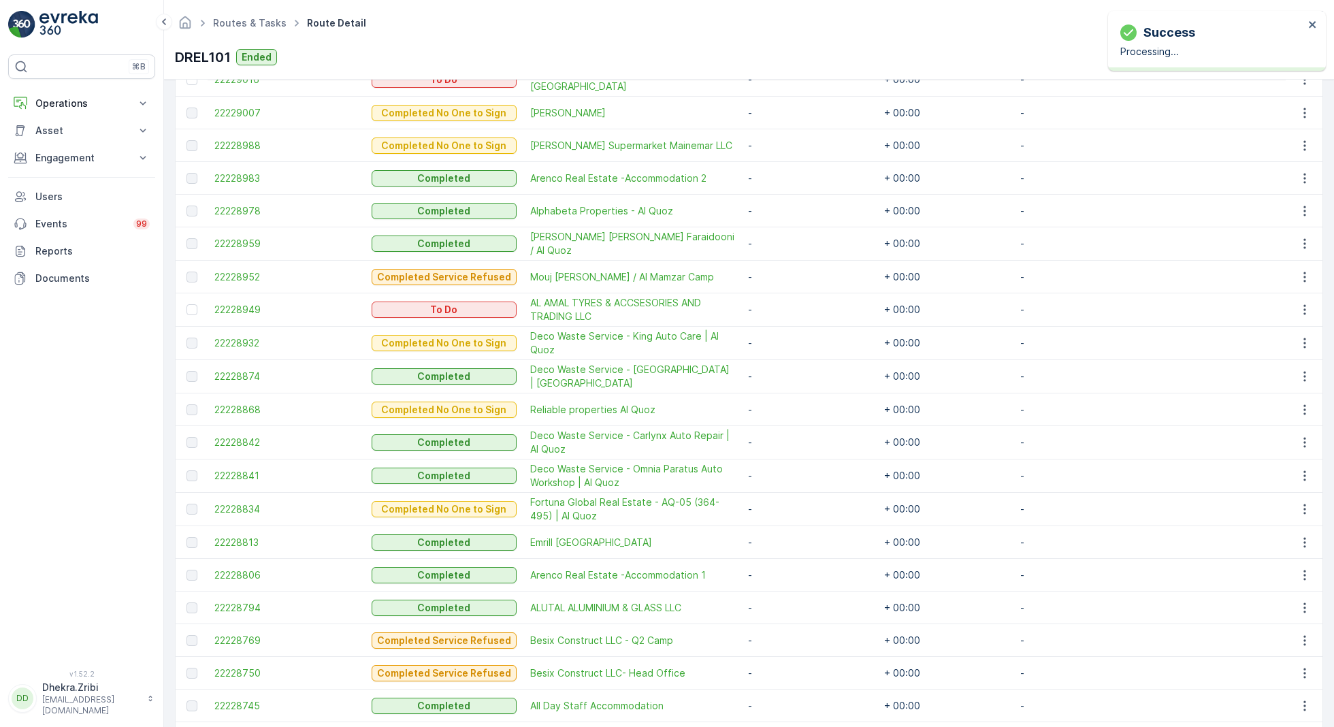
scroll to position [950, 0]
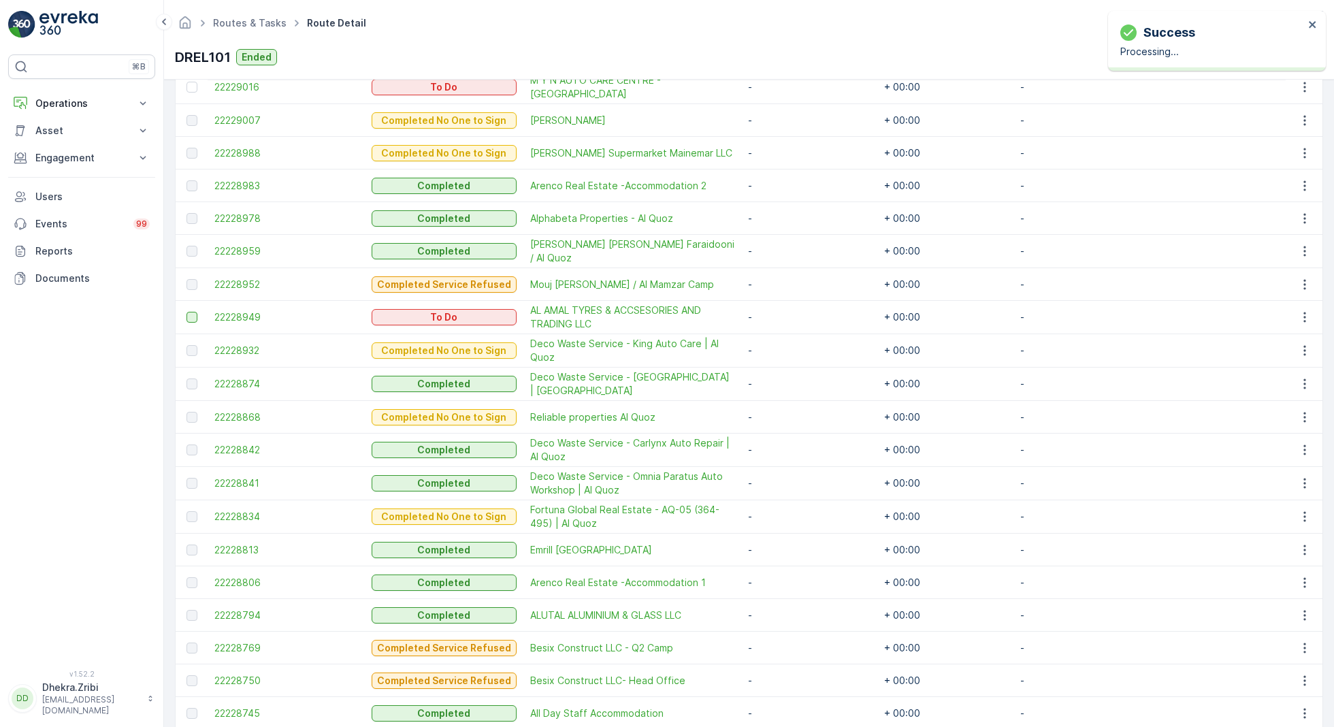
click at [194, 312] on div at bounding box center [191, 317] width 11 height 11
click at [186, 312] on input "checkbox" at bounding box center [186, 312] width 0 height 0
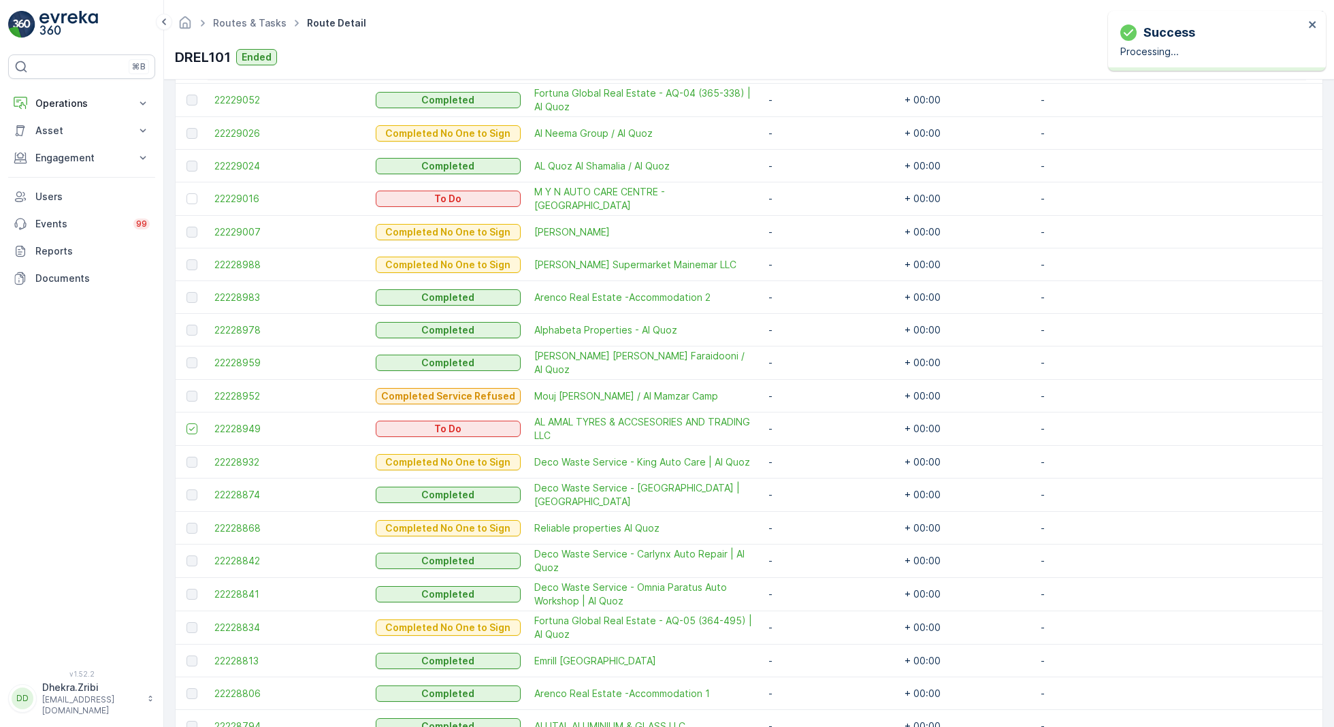
scroll to position [833, 0]
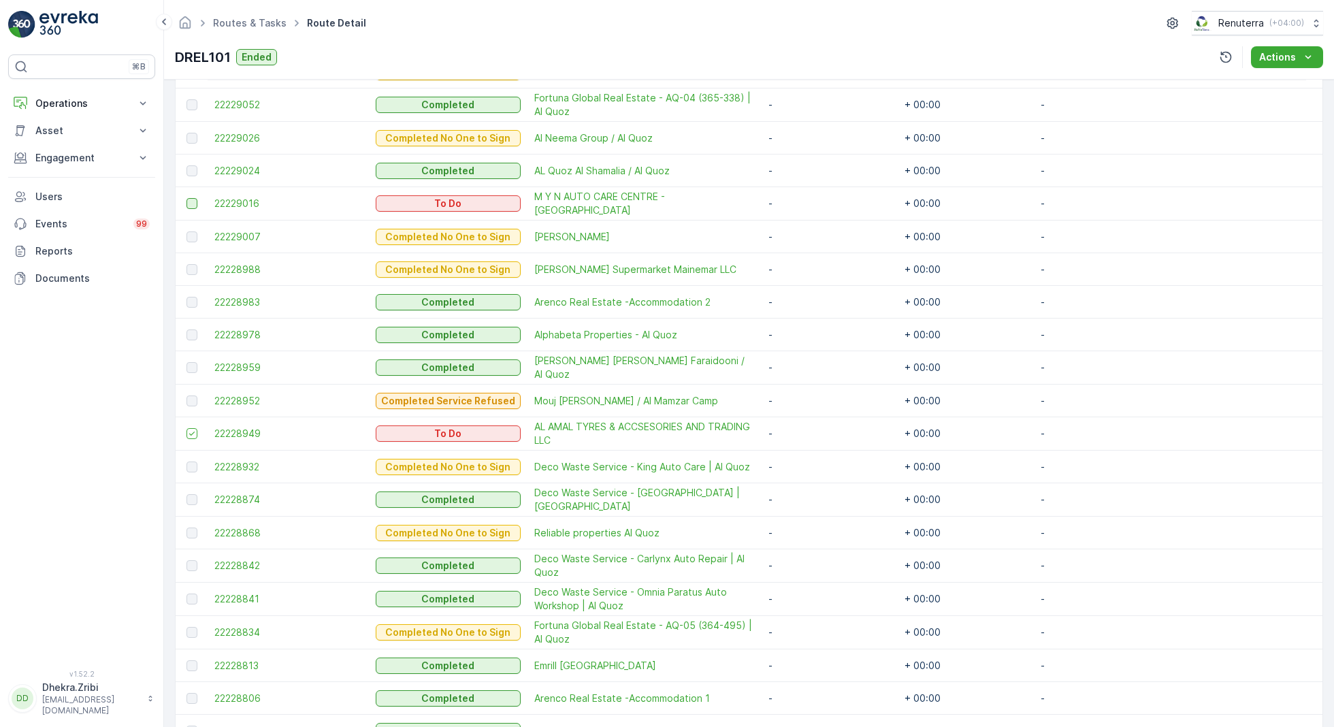
click at [193, 199] on div at bounding box center [191, 203] width 11 height 11
click at [186, 198] on input "checkbox" at bounding box center [186, 198] width 0 height 0
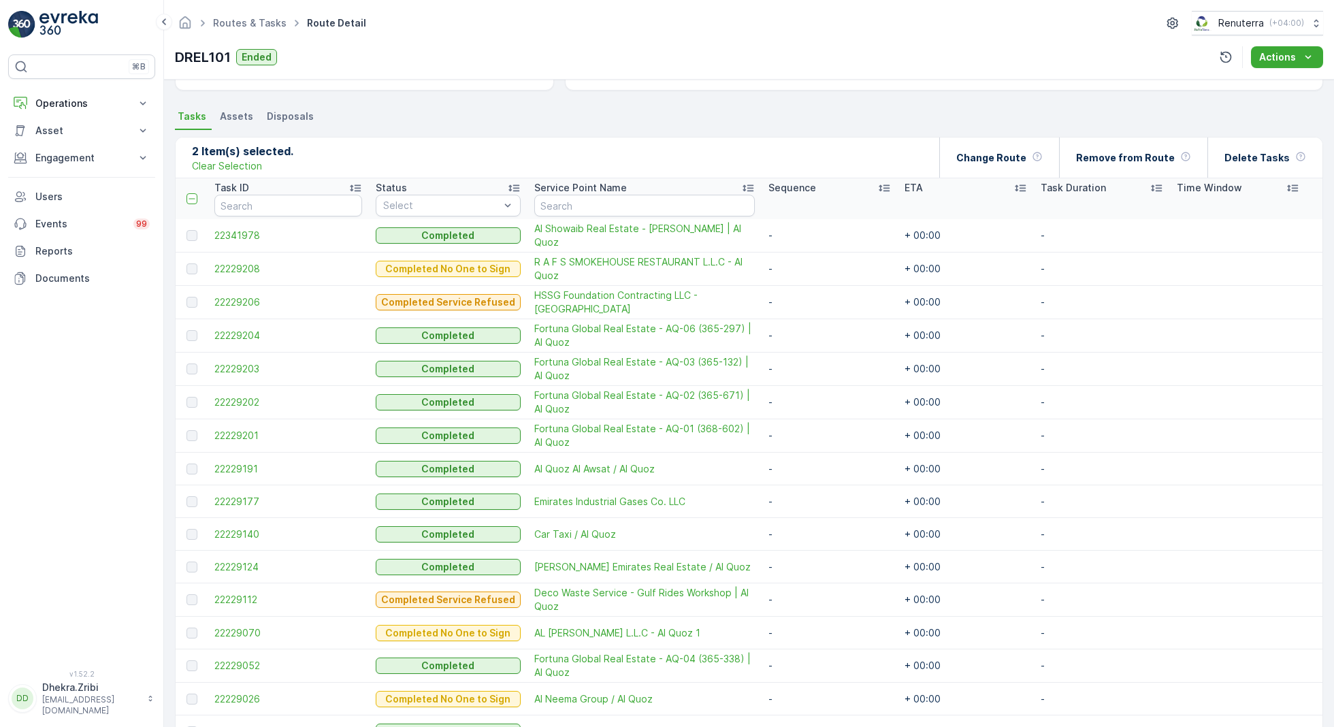
scroll to position [0, 0]
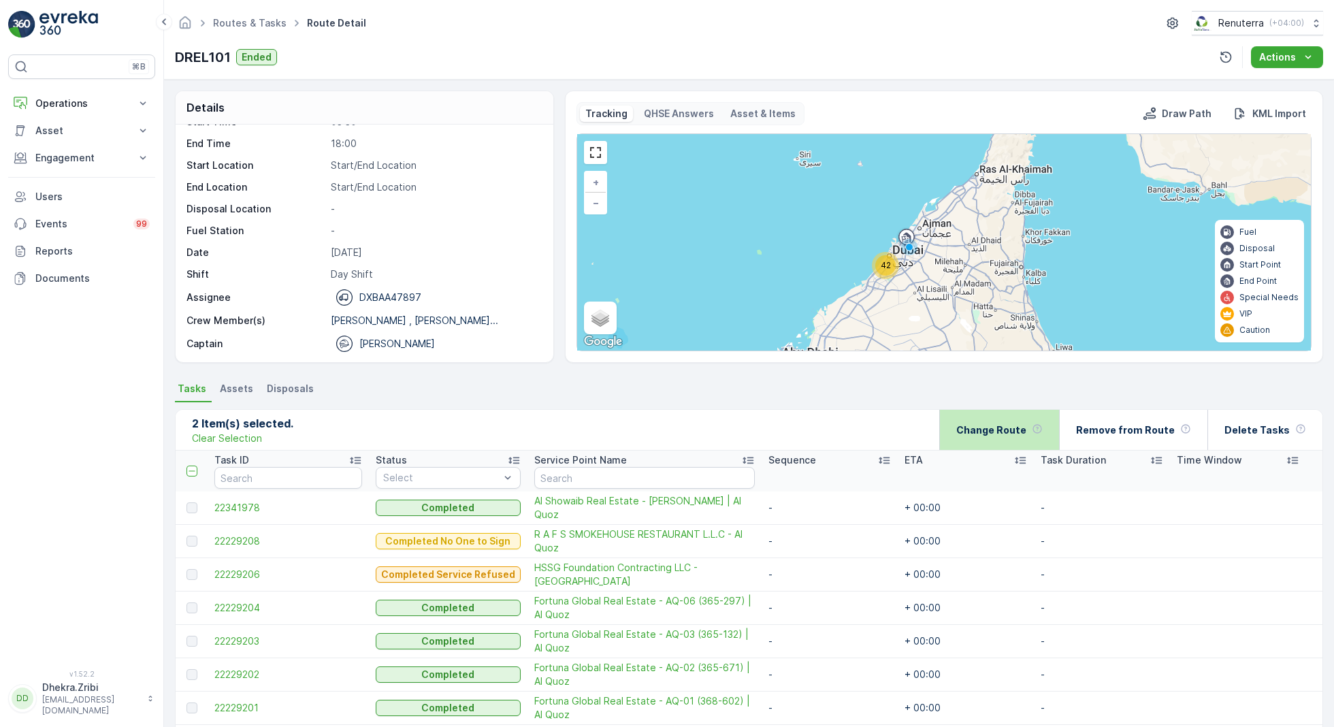
click at [1025, 427] on p "Change Route" at bounding box center [991, 430] width 70 height 14
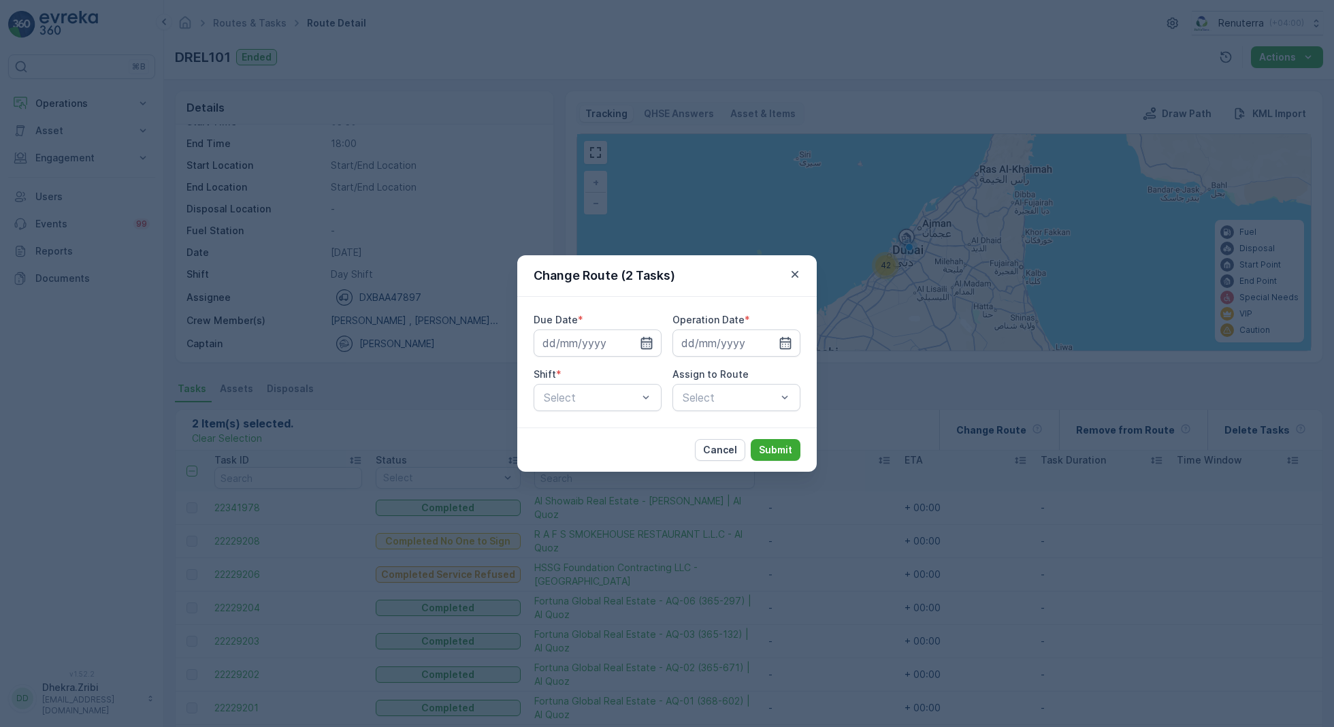
click at [648, 340] on icon "button" at bounding box center [647, 343] width 14 height 14
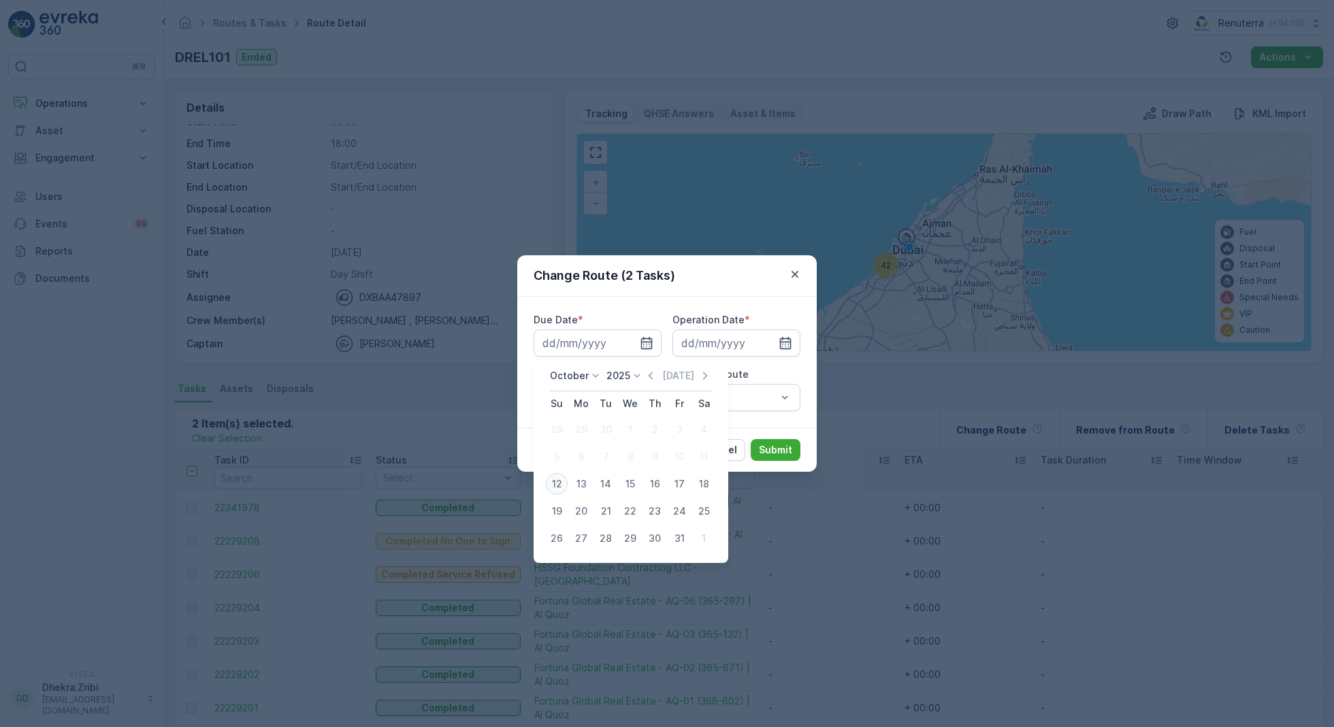
click at [561, 481] on div "12" at bounding box center [557, 484] width 22 height 22
type input "[DATE]"
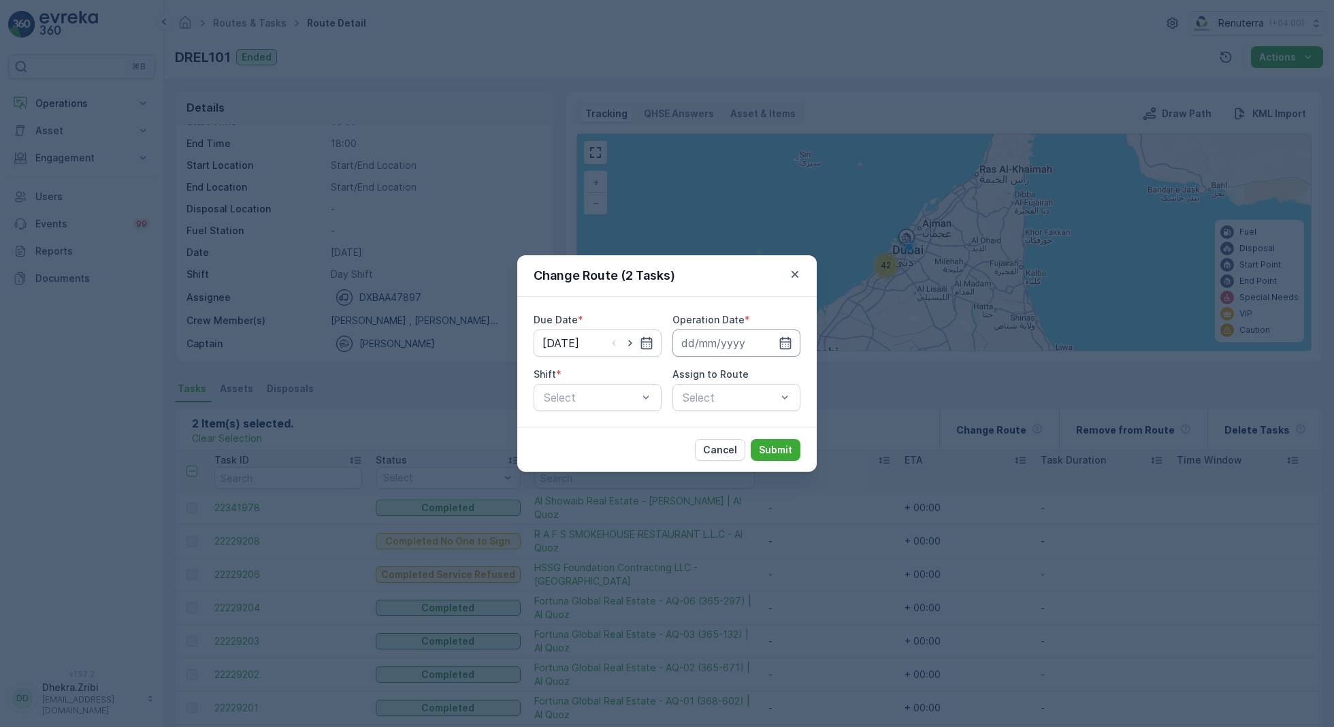
click at [773, 344] on input at bounding box center [736, 342] width 128 height 27
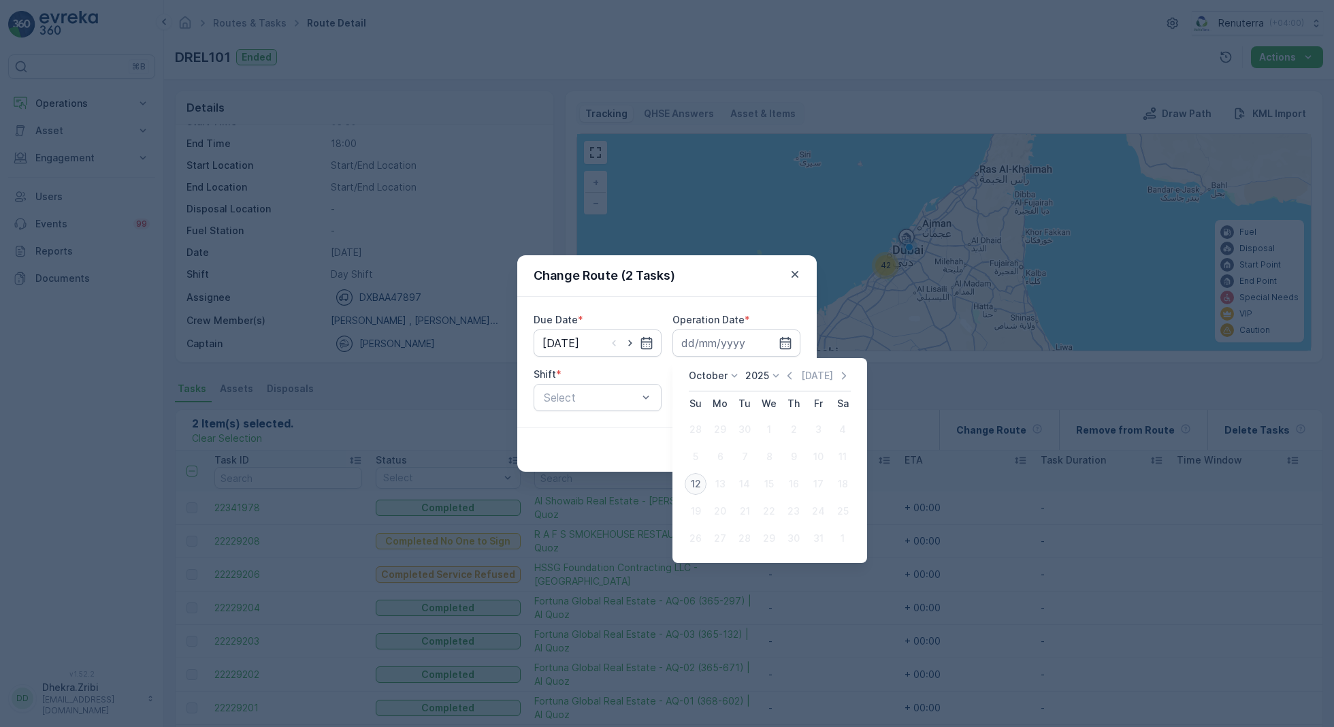
click at [694, 478] on div "12" at bounding box center [696, 484] width 22 height 22
type input "[DATE]"
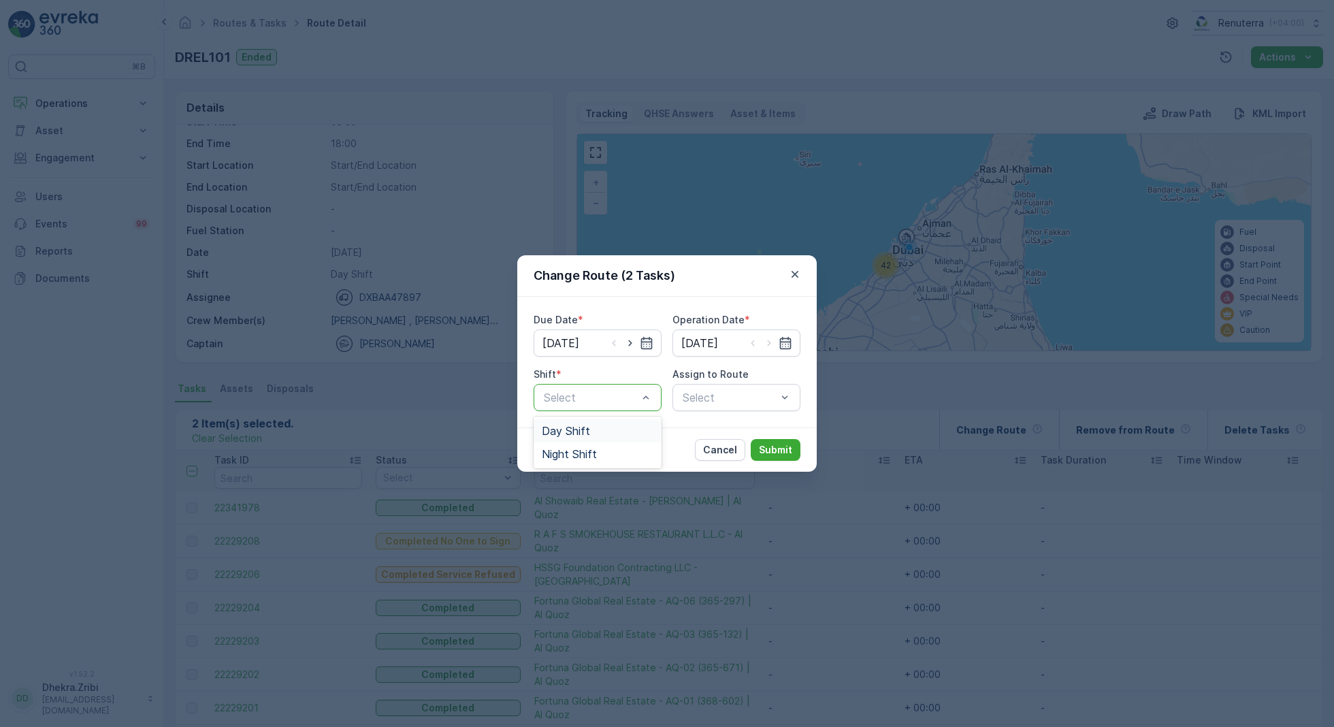
click at [575, 429] on span "Day Shift" at bounding box center [566, 431] width 48 height 12
click at [700, 400] on div "Select" at bounding box center [736, 397] width 128 height 27
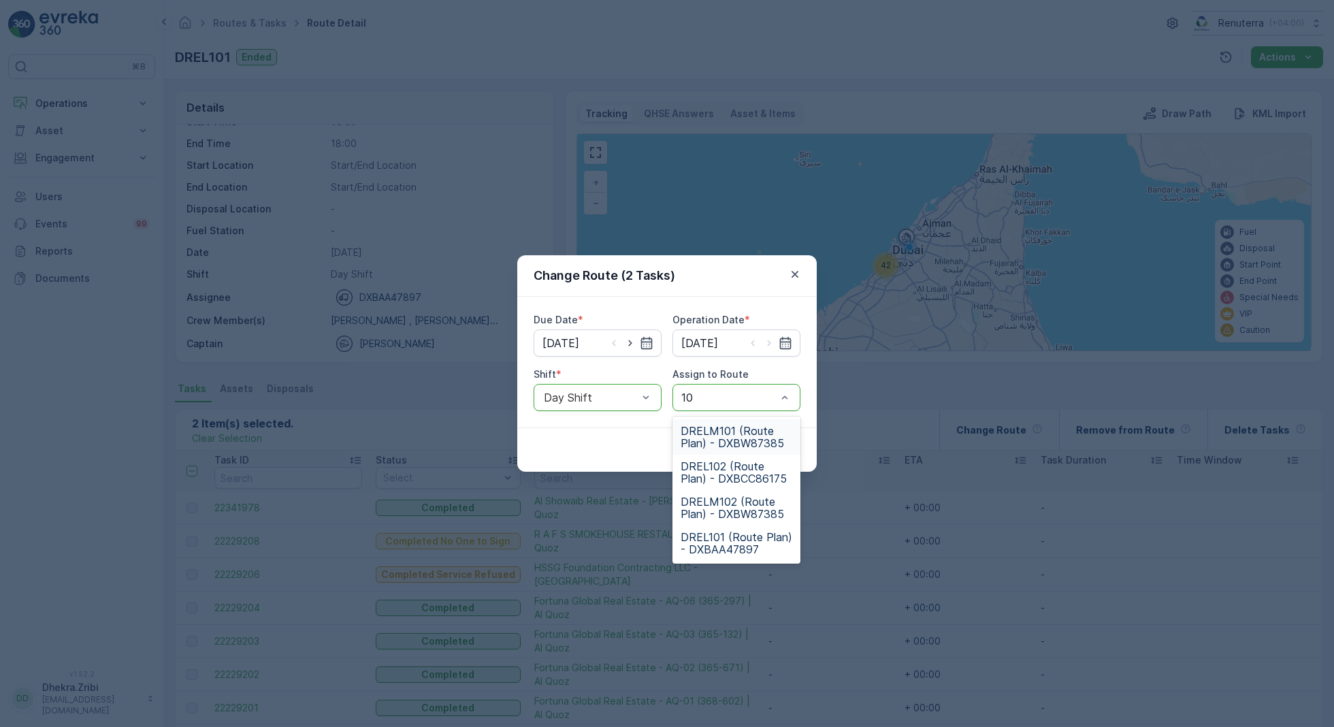
type input "101"
click at [739, 470] on span "DREL101 (Route Plan) - DXBAA47897" at bounding box center [737, 472] width 112 height 25
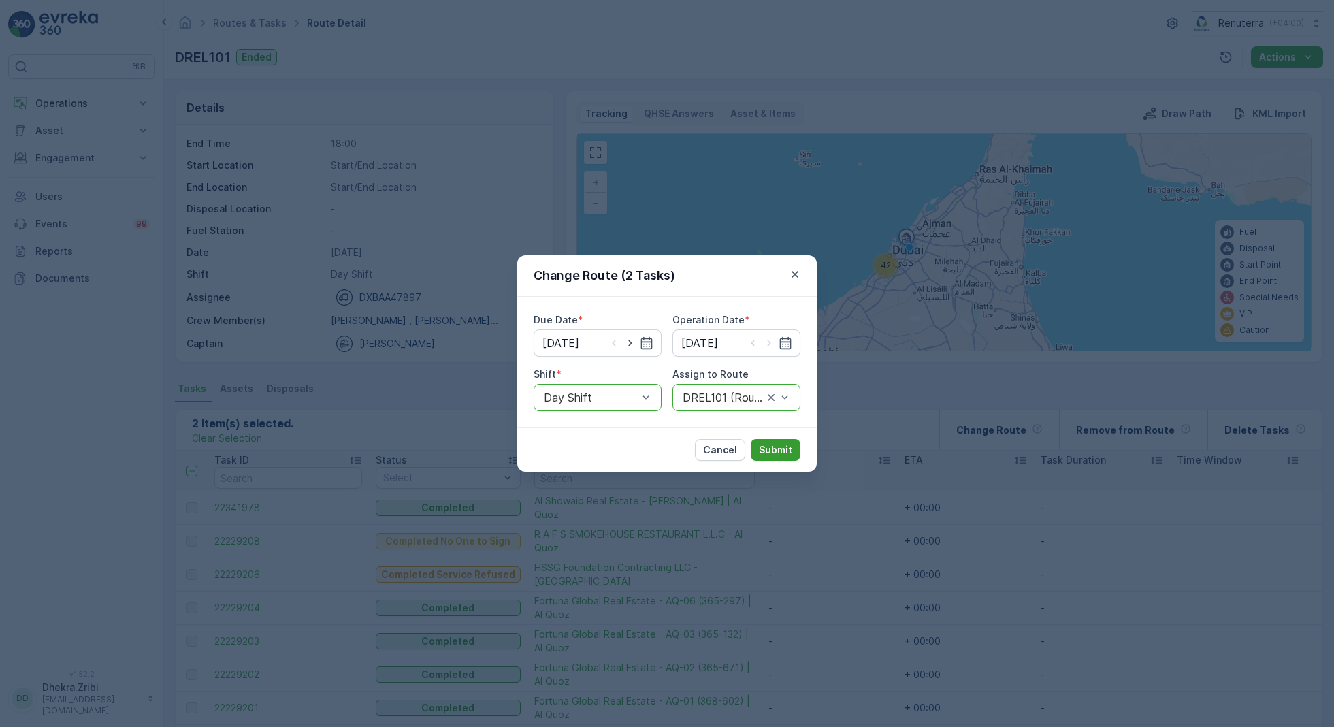
click at [783, 454] on p "Submit" at bounding box center [775, 450] width 33 height 14
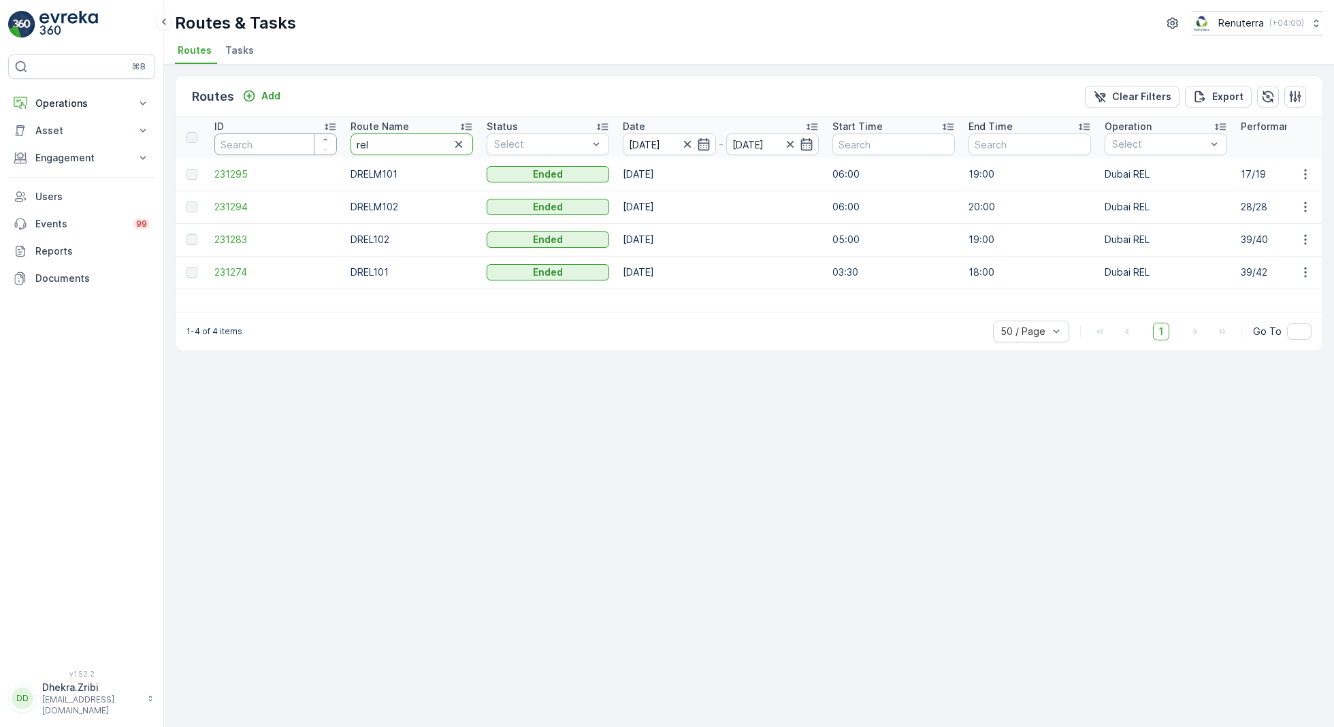
drag, startPoint x: 417, startPoint y: 142, endPoint x: 286, endPoint y: 128, distance: 132.1
type input "hat"
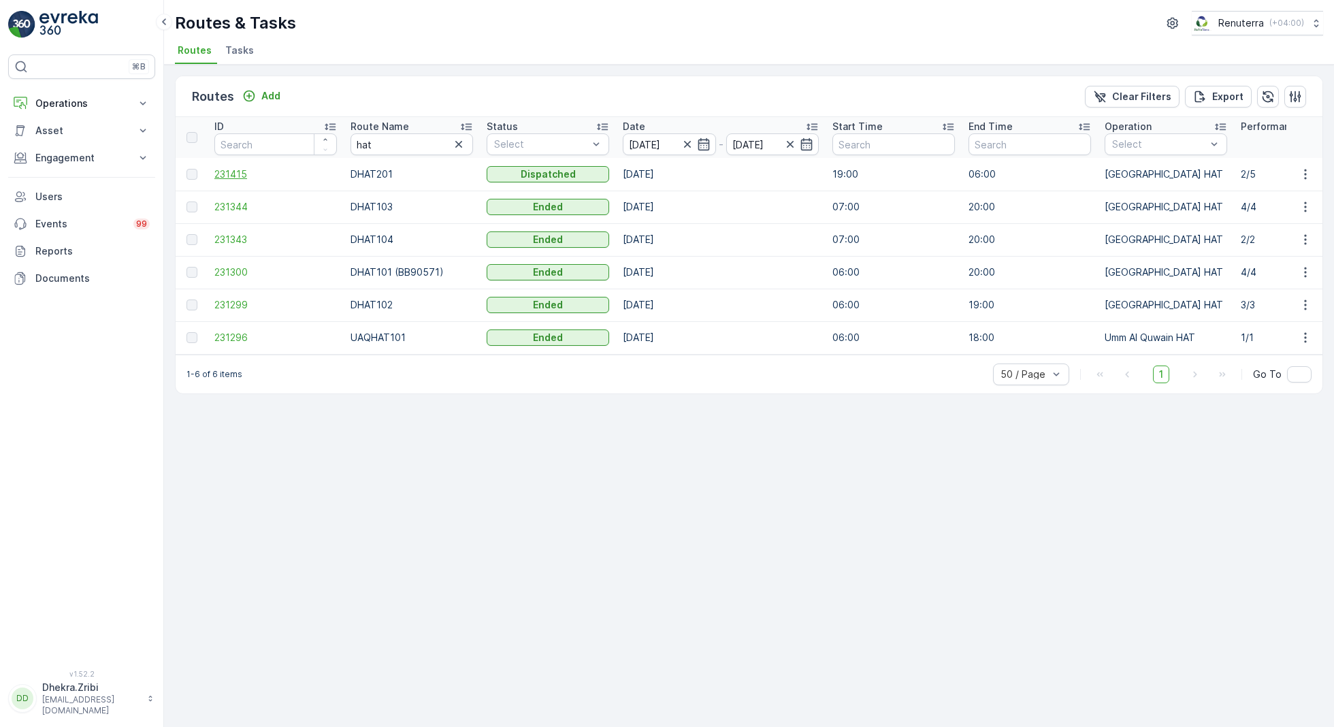
click at [238, 171] on span "231415" at bounding box center [275, 174] width 123 height 14
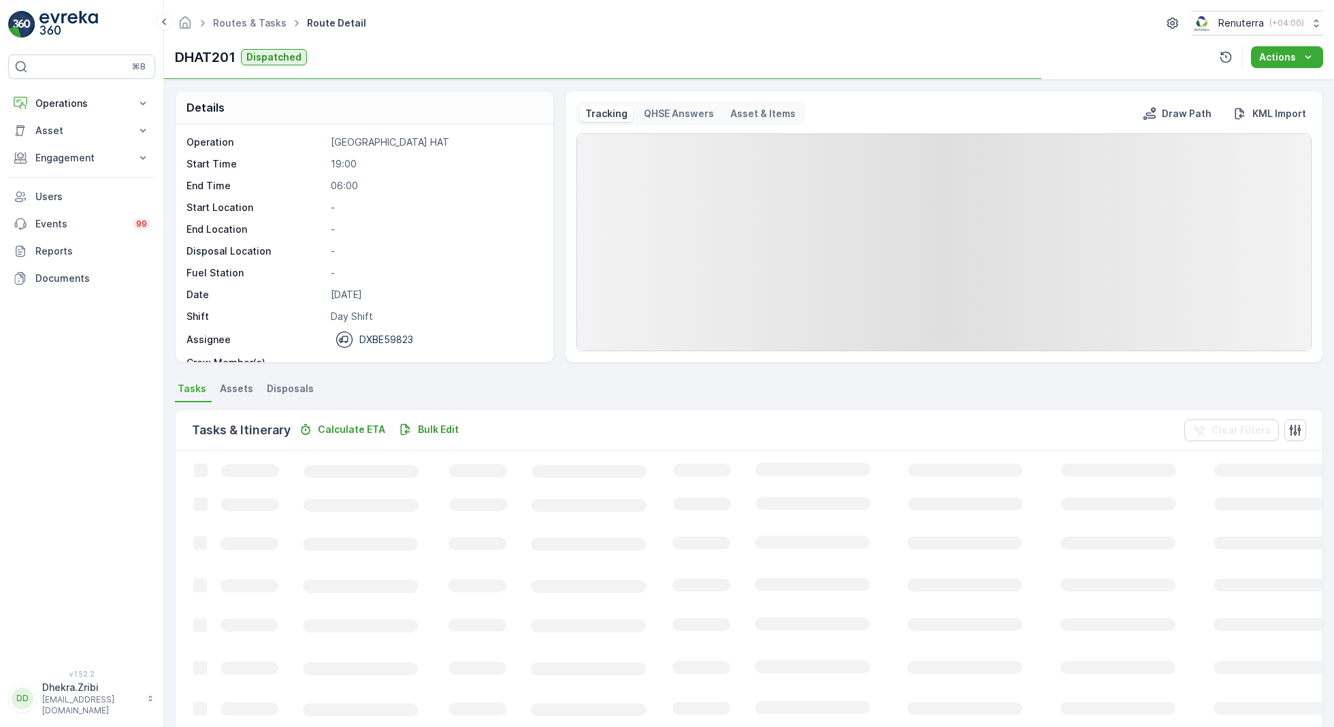
scroll to position [42, 0]
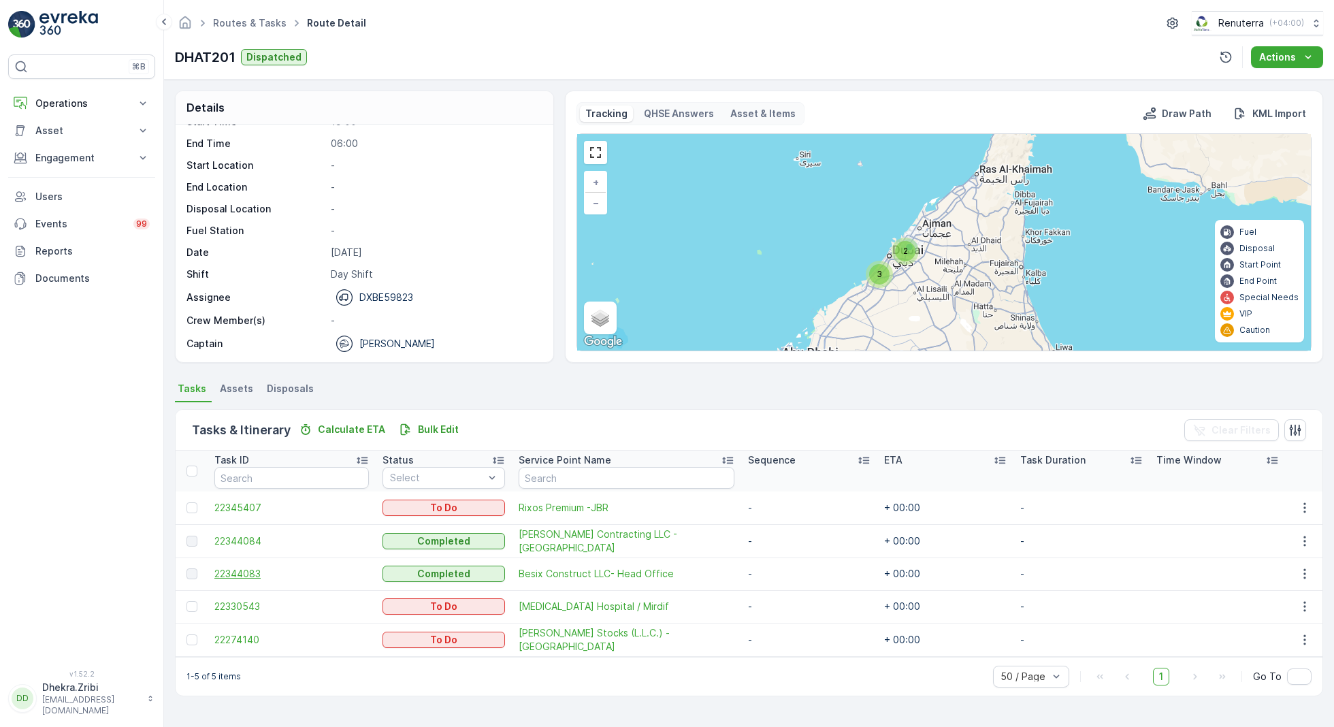
click at [263, 574] on span "22344083" at bounding box center [291, 574] width 155 height 14
